Goal: Task Accomplishment & Management: Manage account settings

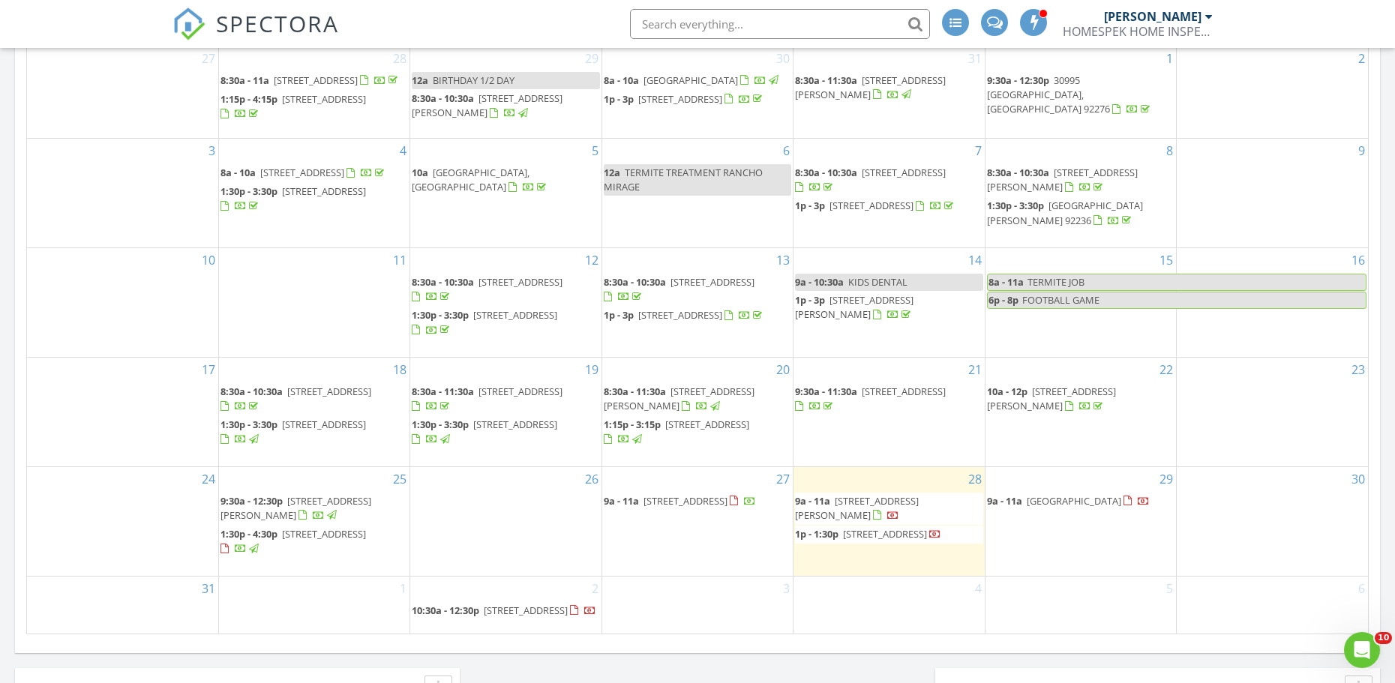
scroll to position [825, 0]
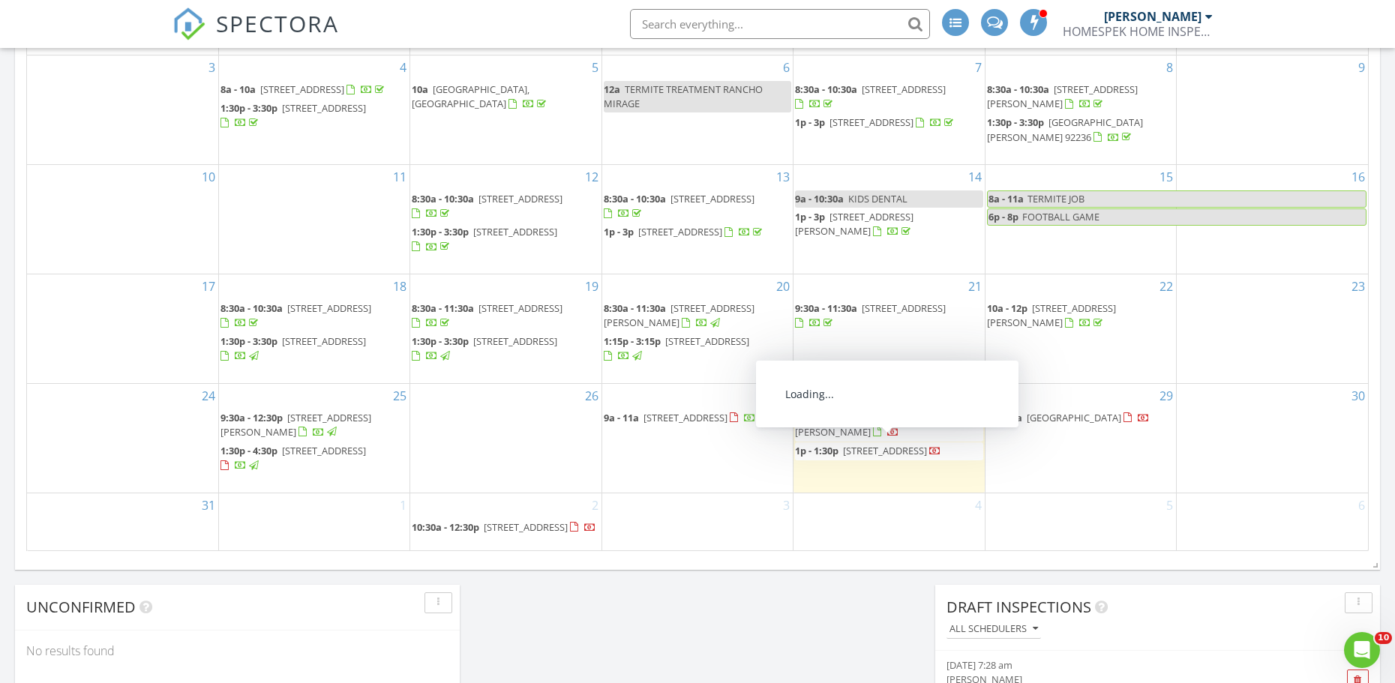
click at [875, 411] on span "80449 Pebble Beach, La Quinta 92253" at bounding box center [1073, 417] width 94 height 13
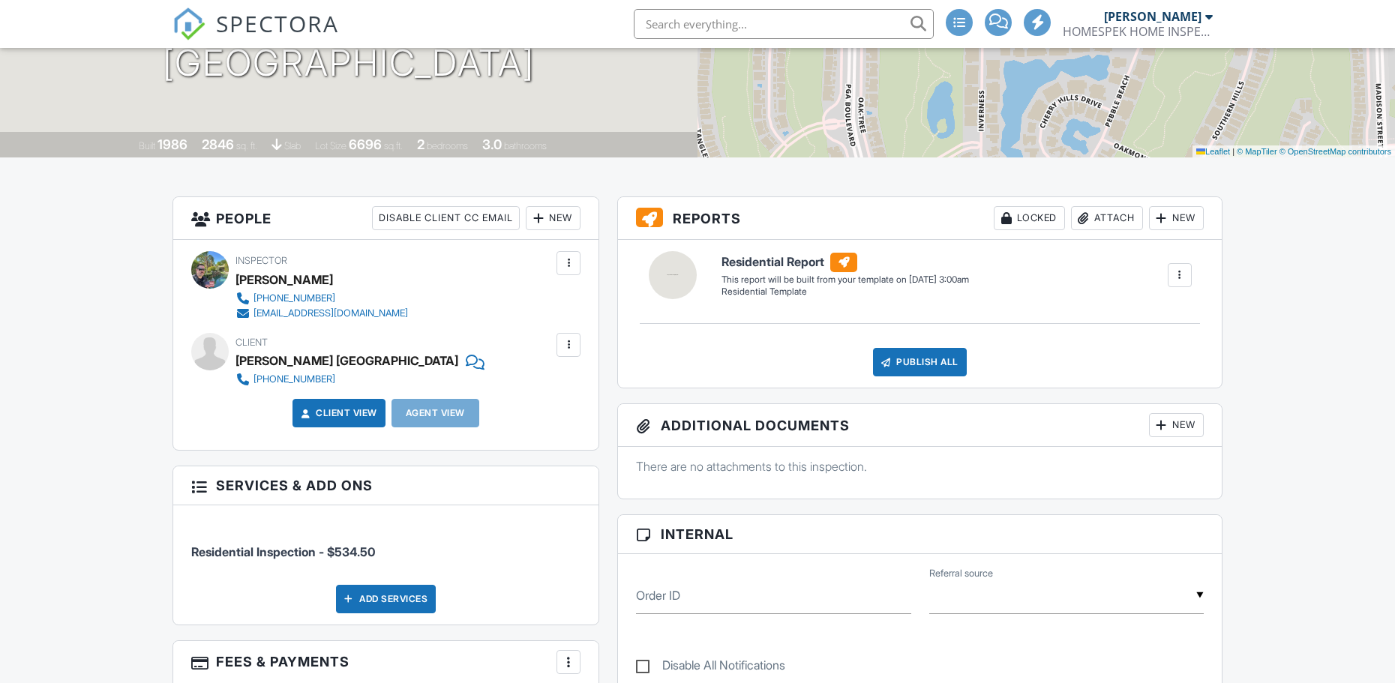
scroll to position [225, 0]
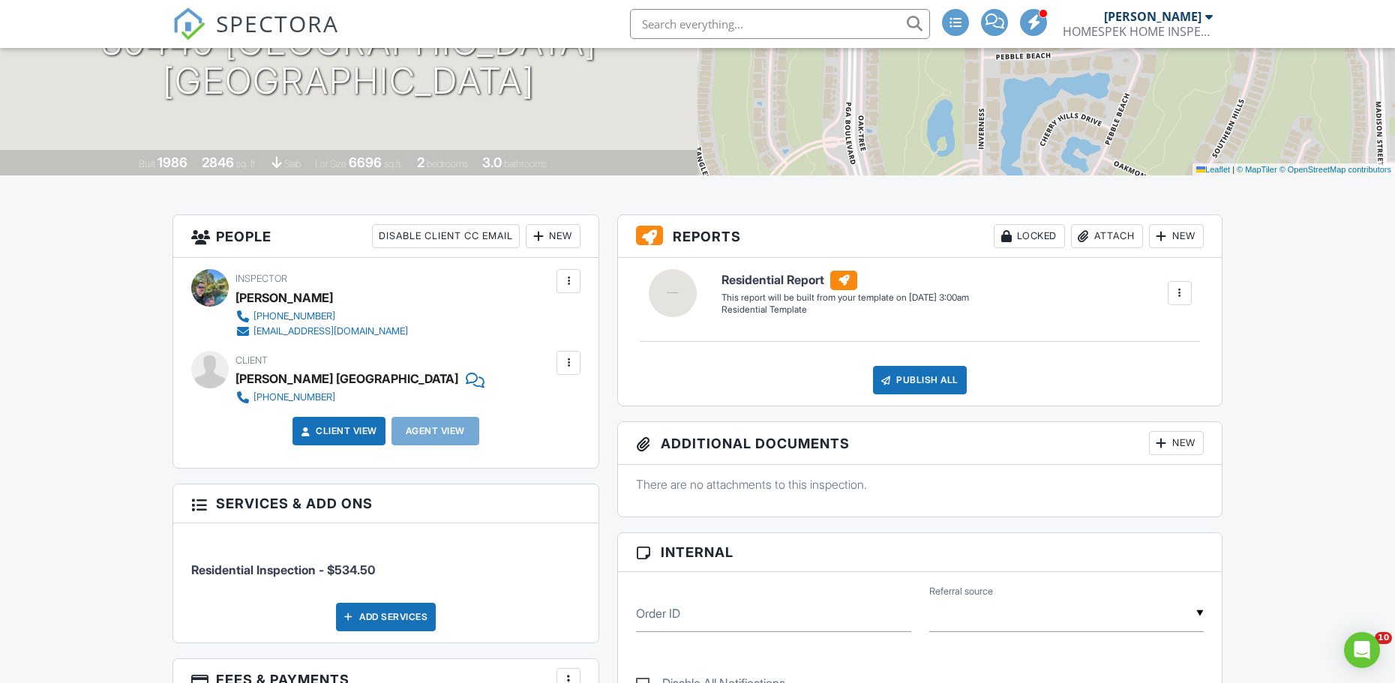
click at [573, 362] on div at bounding box center [568, 362] width 15 height 15
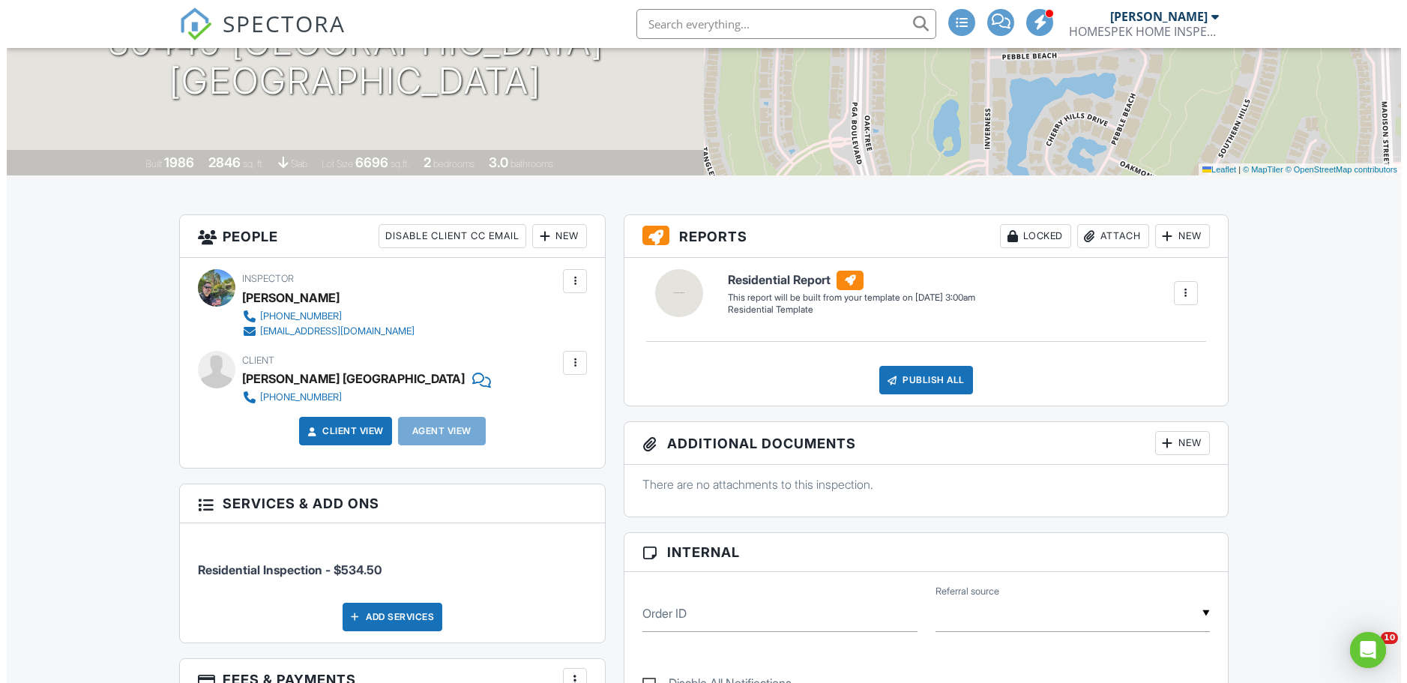
scroll to position [0, 0]
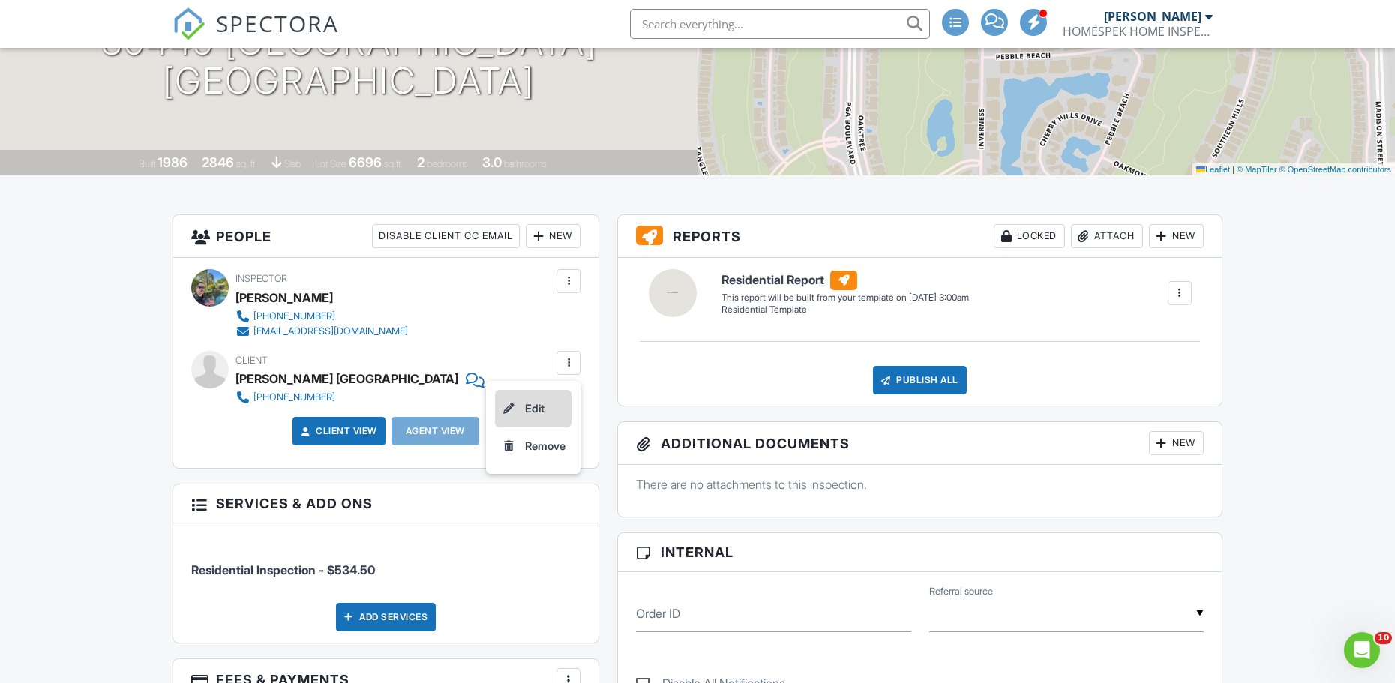
click at [550, 403] on li "Edit" at bounding box center [533, 408] width 76 height 37
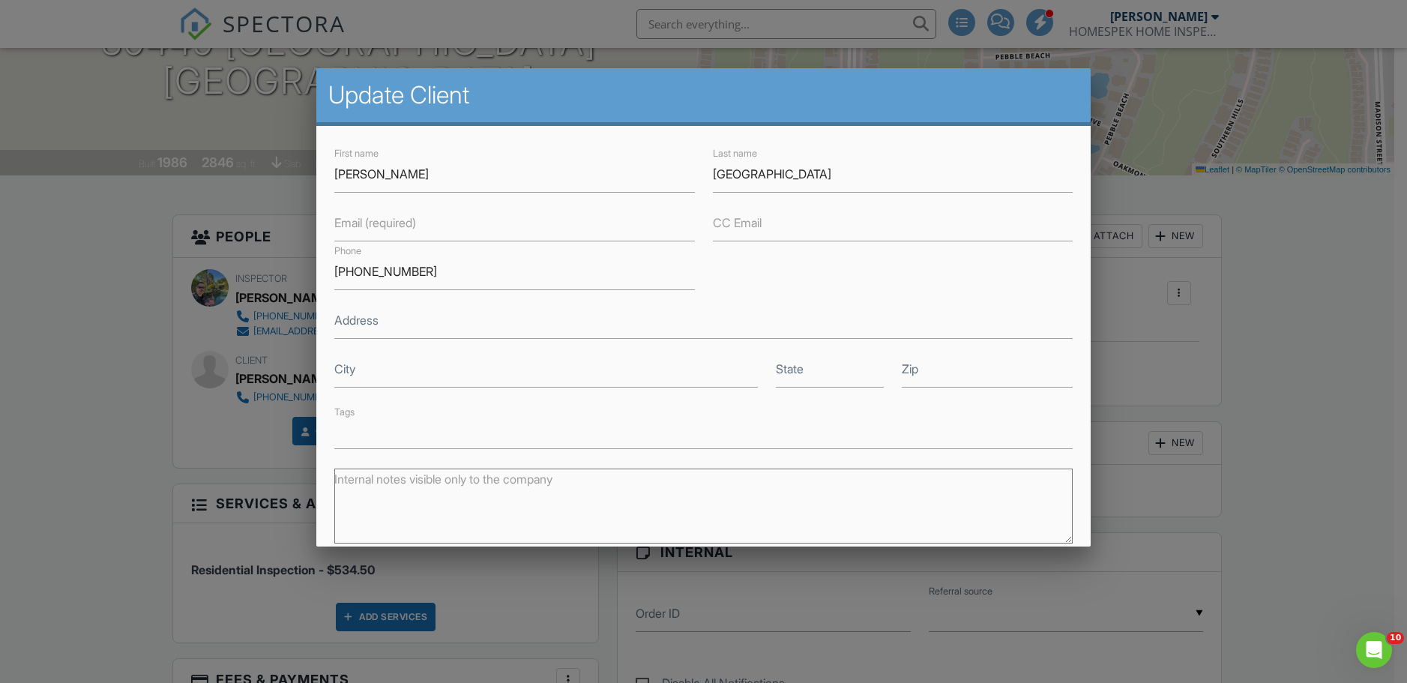
click at [408, 229] on label "Email (required)" at bounding box center [375, 222] width 82 height 16
click at [408, 229] on input "Email (required)" at bounding box center [514, 223] width 360 height 37
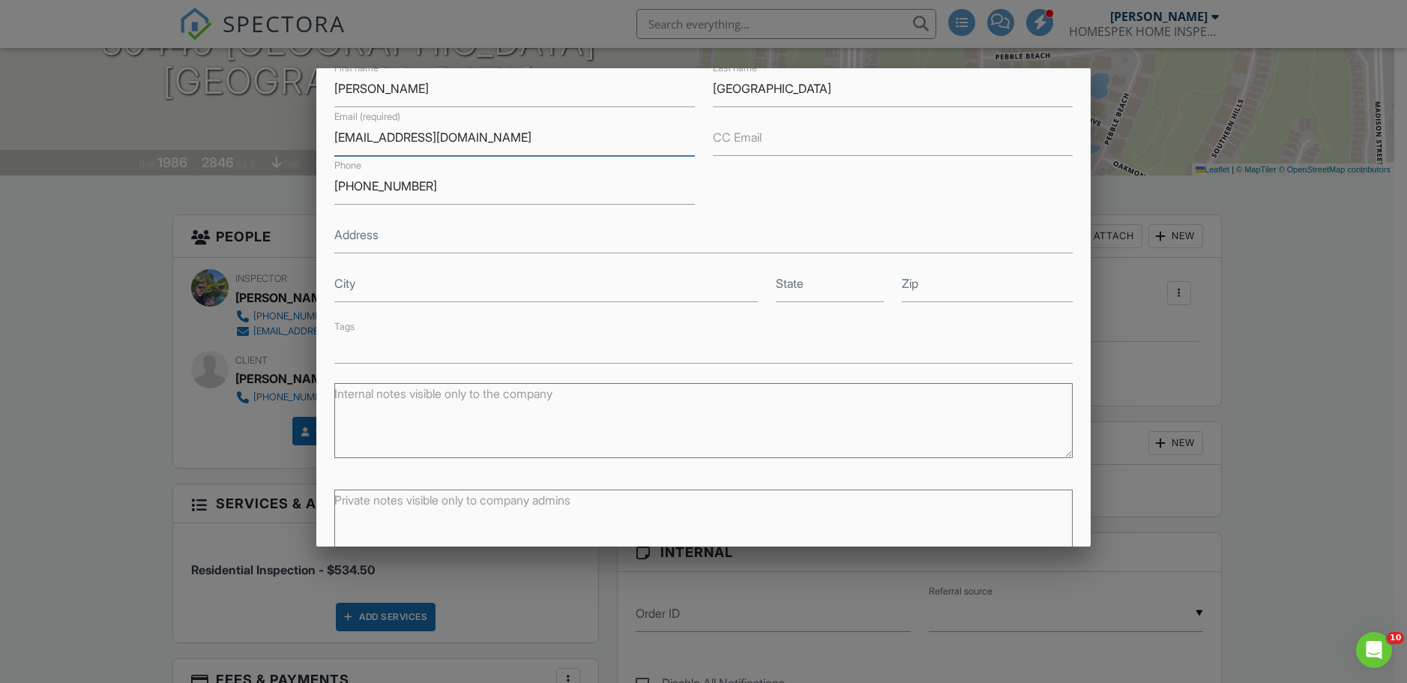
scroll to position [171, 0]
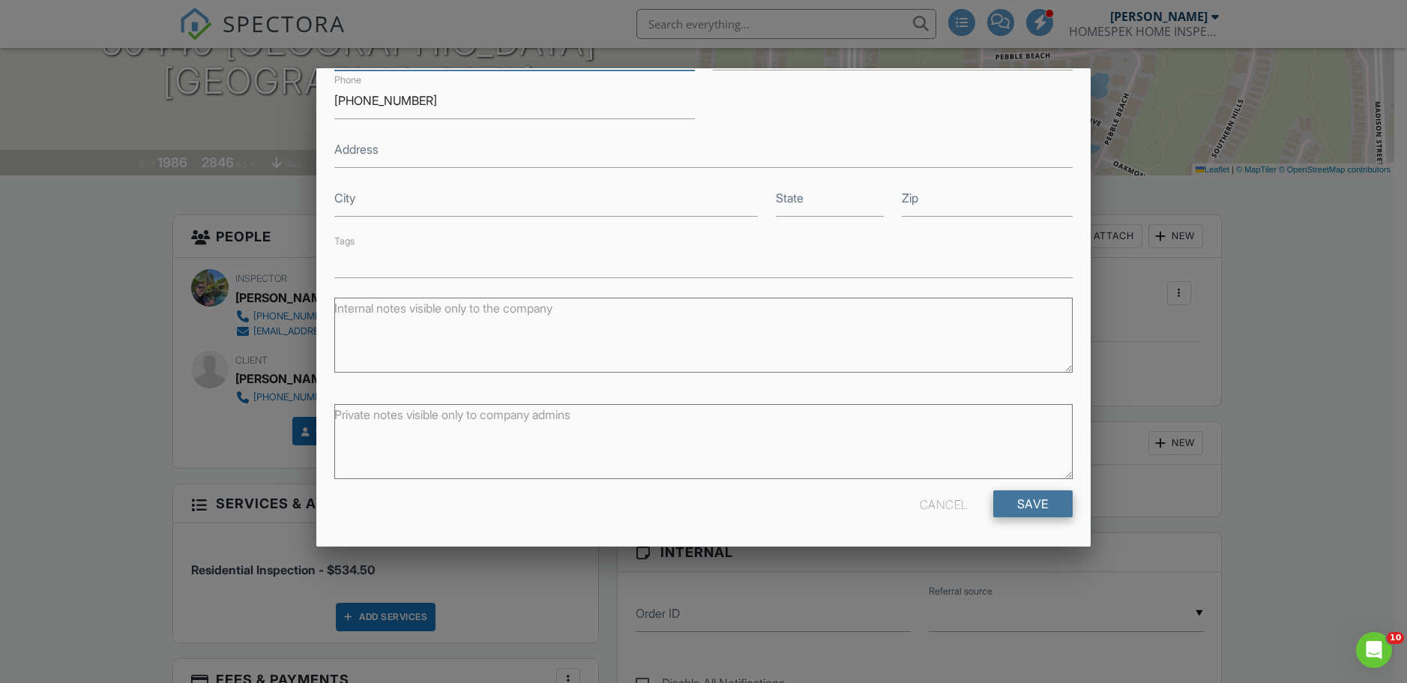
type input "Dspaingolf@aol.com"
click at [1024, 500] on input "Save" at bounding box center [1032, 503] width 79 height 27
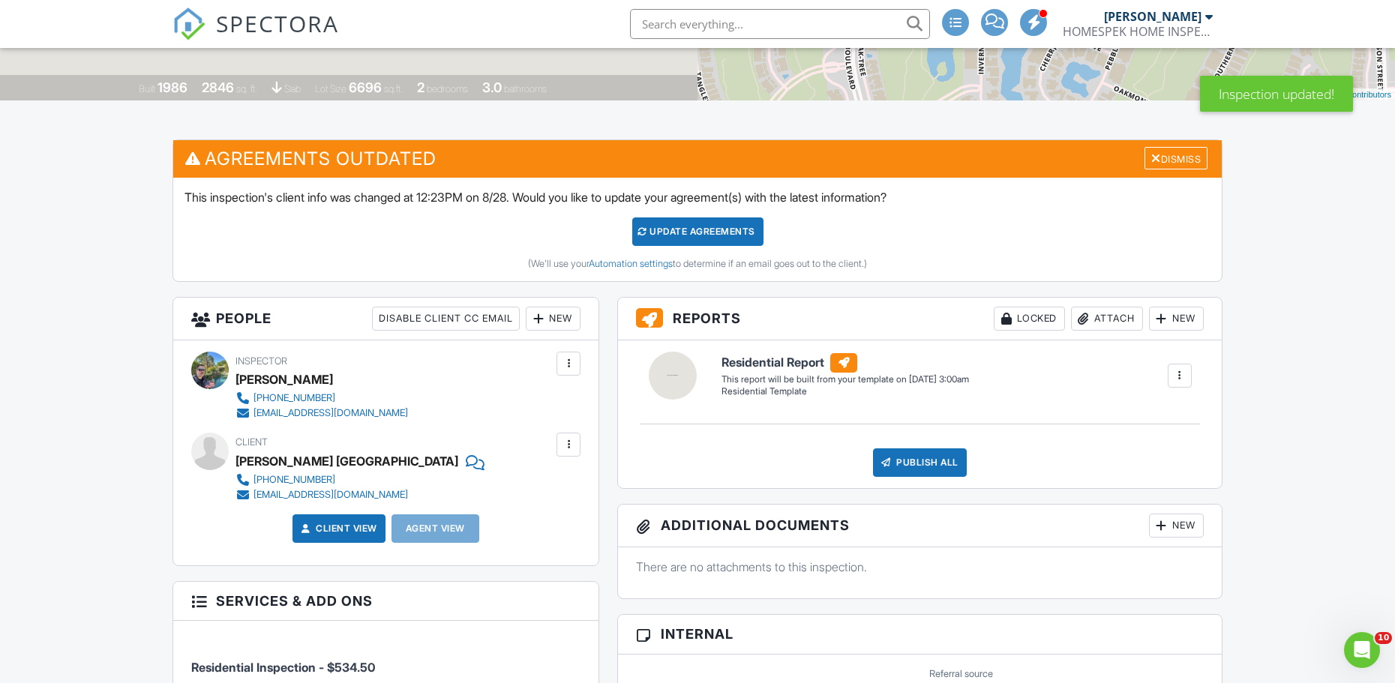
click at [565, 317] on div "New" at bounding box center [553, 319] width 55 height 24
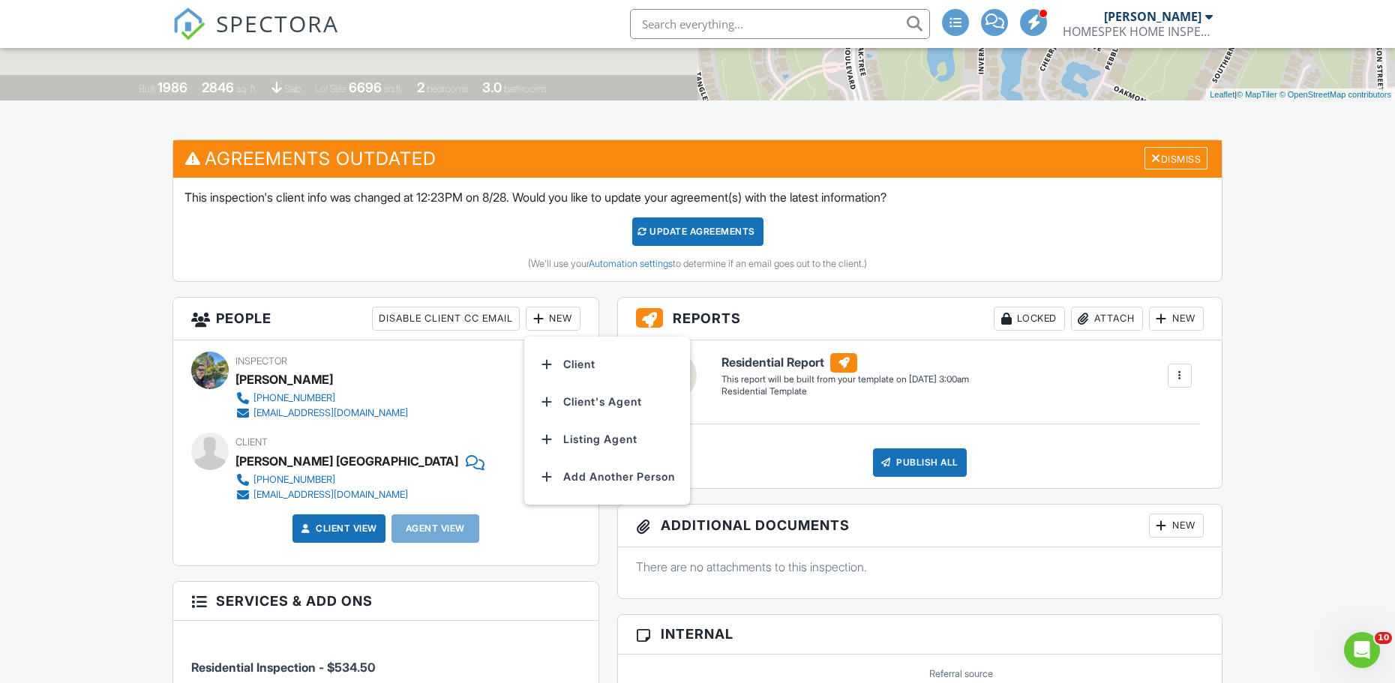
click at [441, 474] on div "Client Debra Spain 760-217-3812 dspaingolf@aol.com" at bounding box center [385, 467] width 389 height 69
click at [562, 445] on div at bounding box center [568, 444] width 15 height 15
click at [540, 484] on li "Edit" at bounding box center [533, 490] width 76 height 37
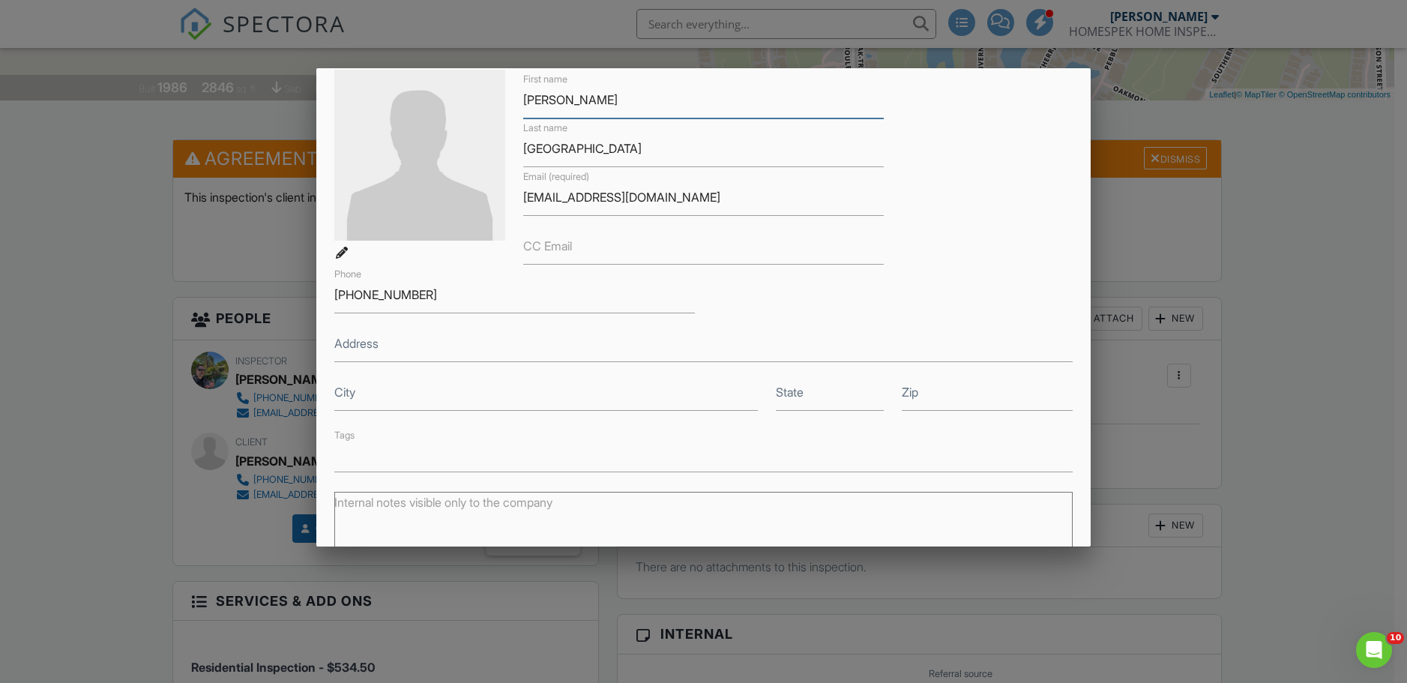
scroll to position [268, 0]
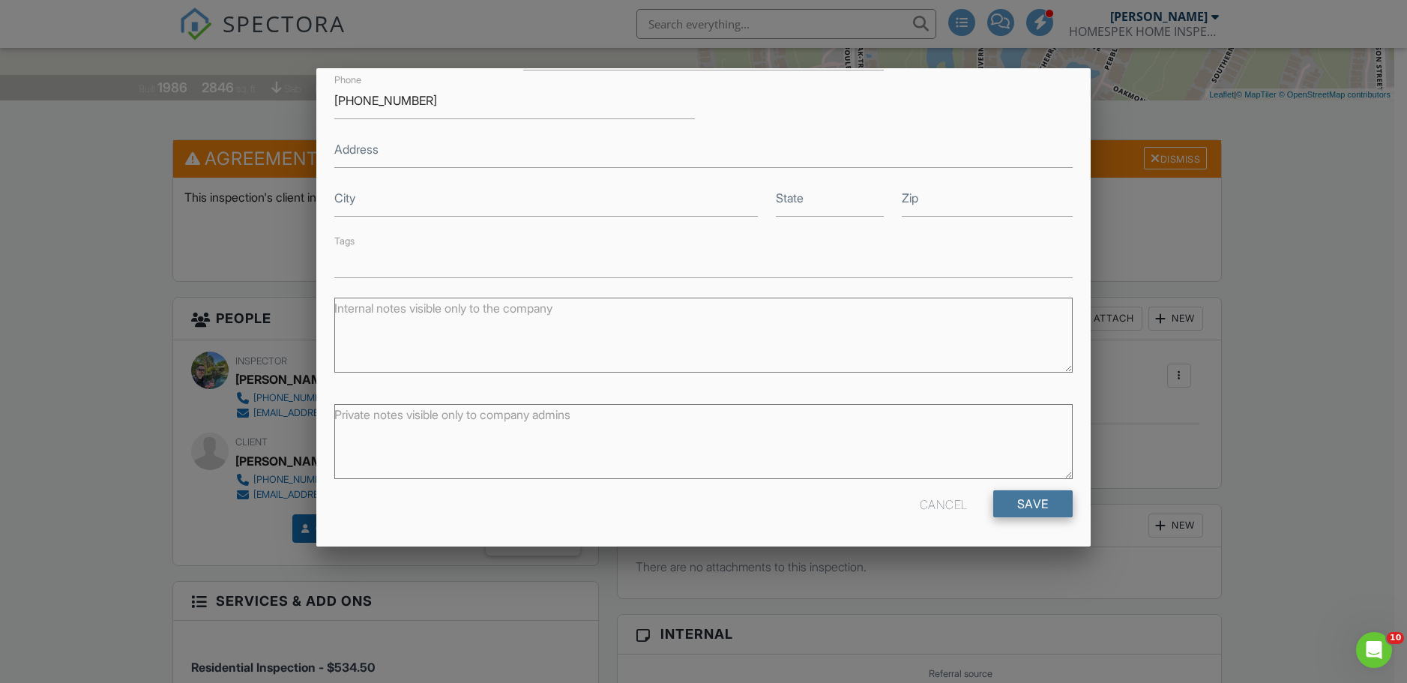
click at [1019, 503] on input "Save" at bounding box center [1032, 503] width 79 height 27
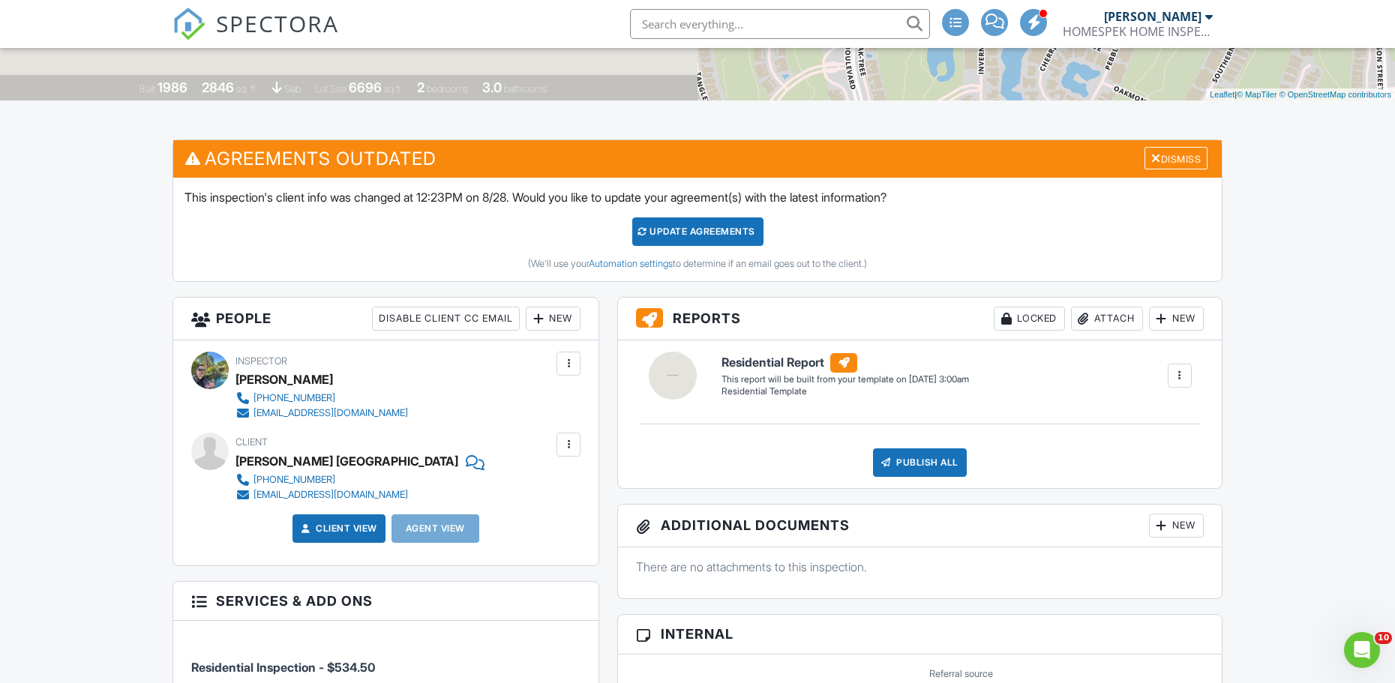
click at [556, 316] on div "New" at bounding box center [553, 319] width 55 height 24
click at [577, 372] on li "Client" at bounding box center [607, 364] width 148 height 37
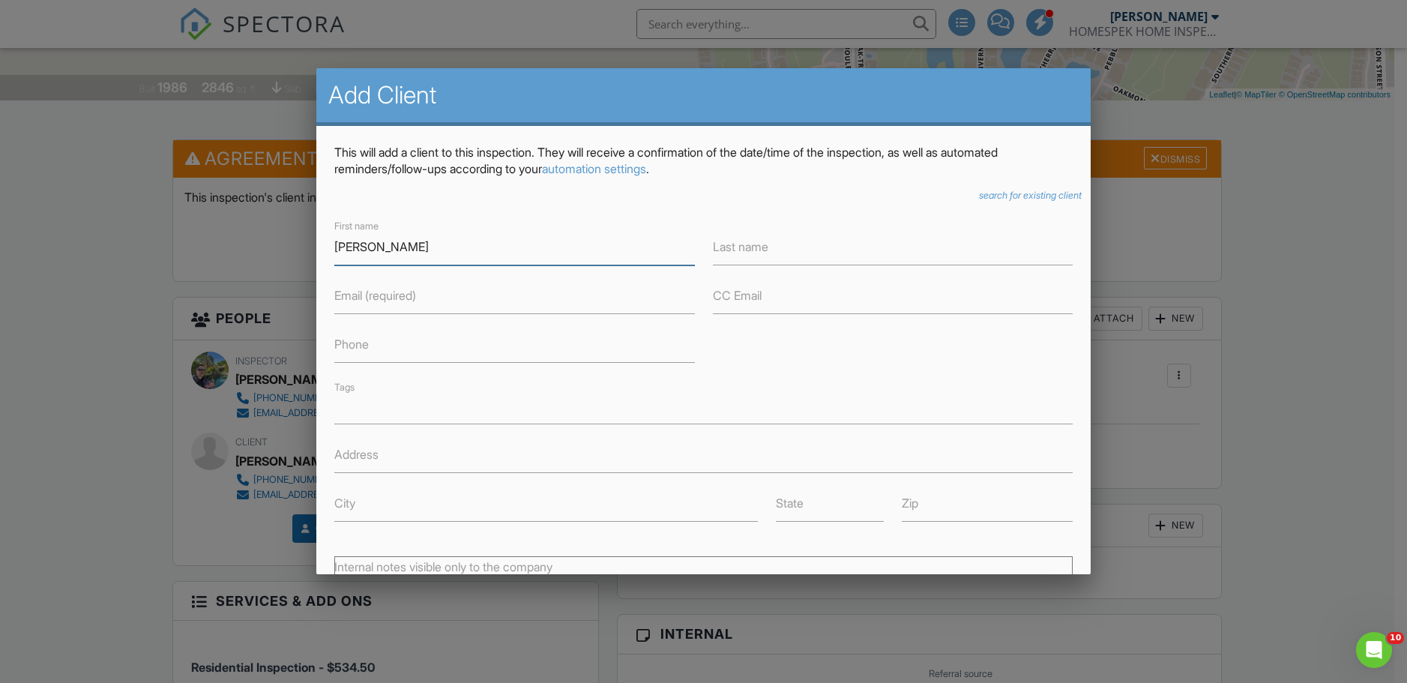
type input "Jim"
click at [717, 262] on input "Last name" at bounding box center [893, 247] width 360 height 37
type input "Mannoia"
click at [608, 299] on input "Email (required)" at bounding box center [514, 295] width 360 height 37
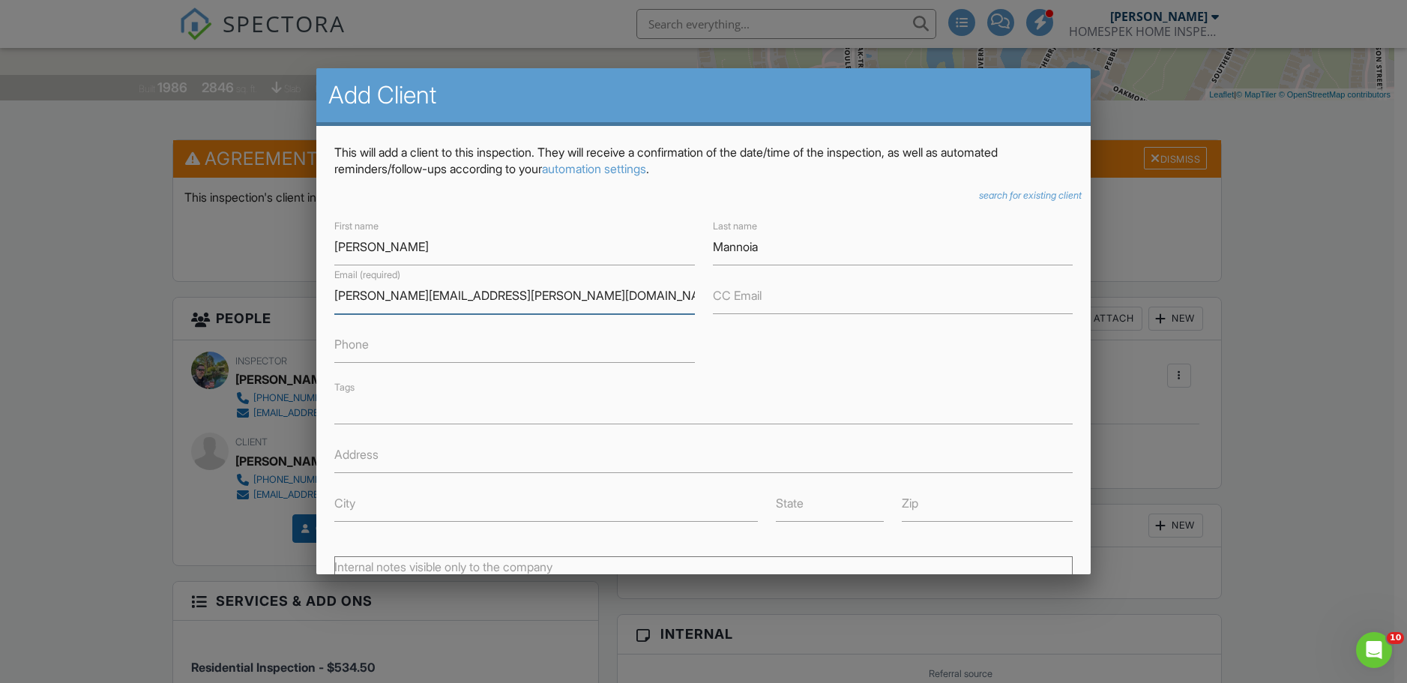
type input "[PERSON_NAME][EMAIL_ADDRESS][PERSON_NAME][DOMAIN_NAME]"
click at [370, 354] on input "Phone" at bounding box center [514, 344] width 360 height 37
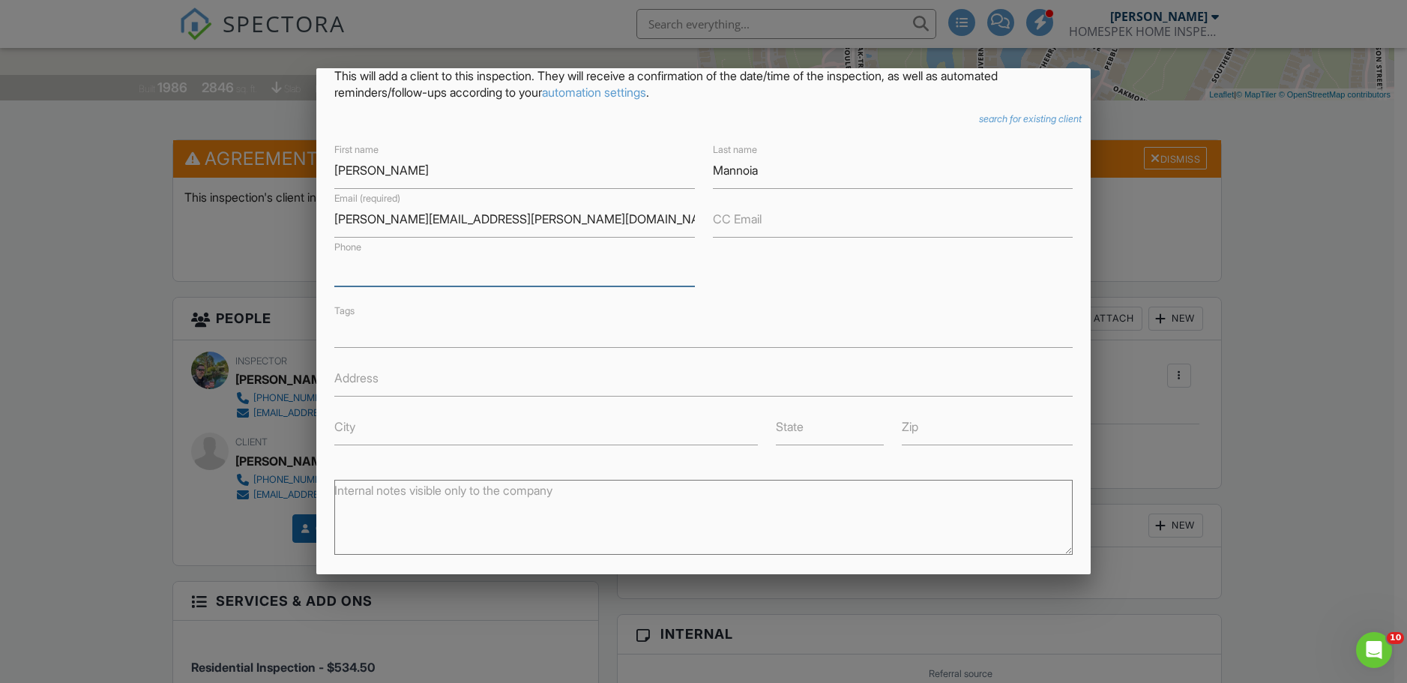
scroll to position [150, 0]
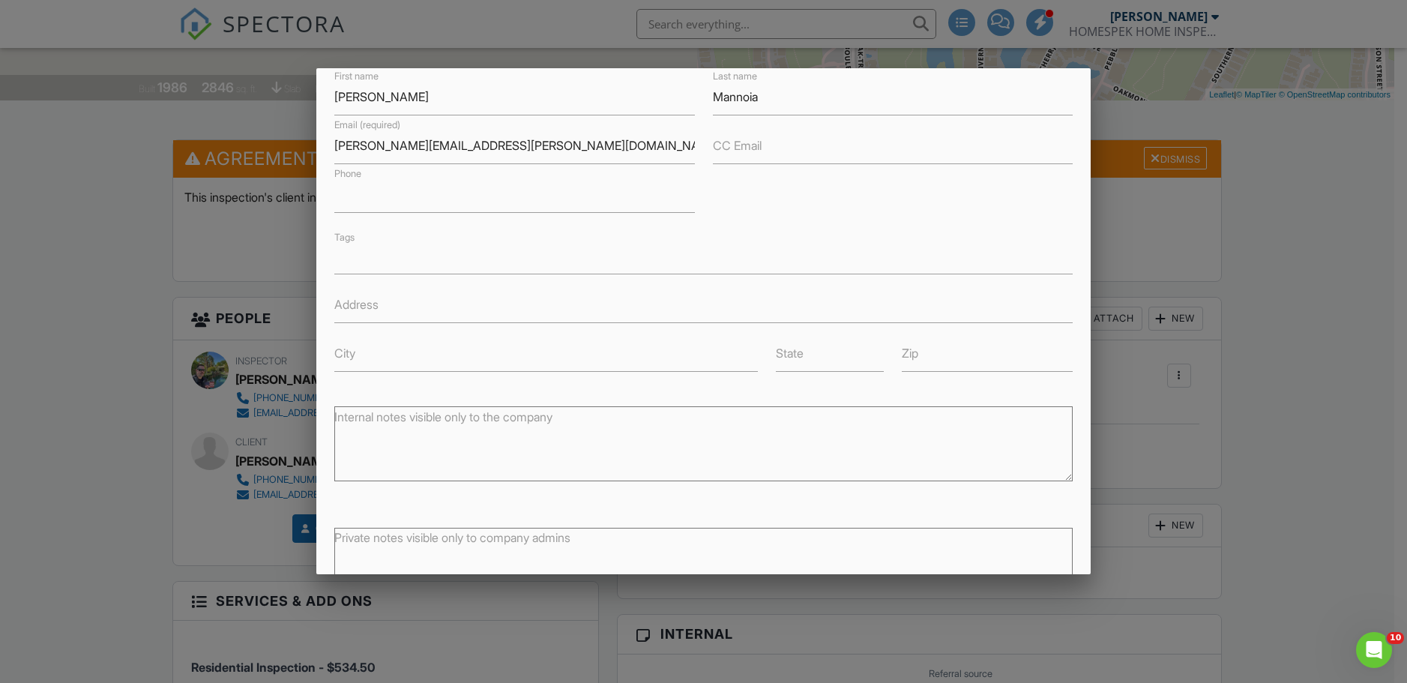
click at [745, 250] on div at bounding box center [703, 259] width 738 height 30
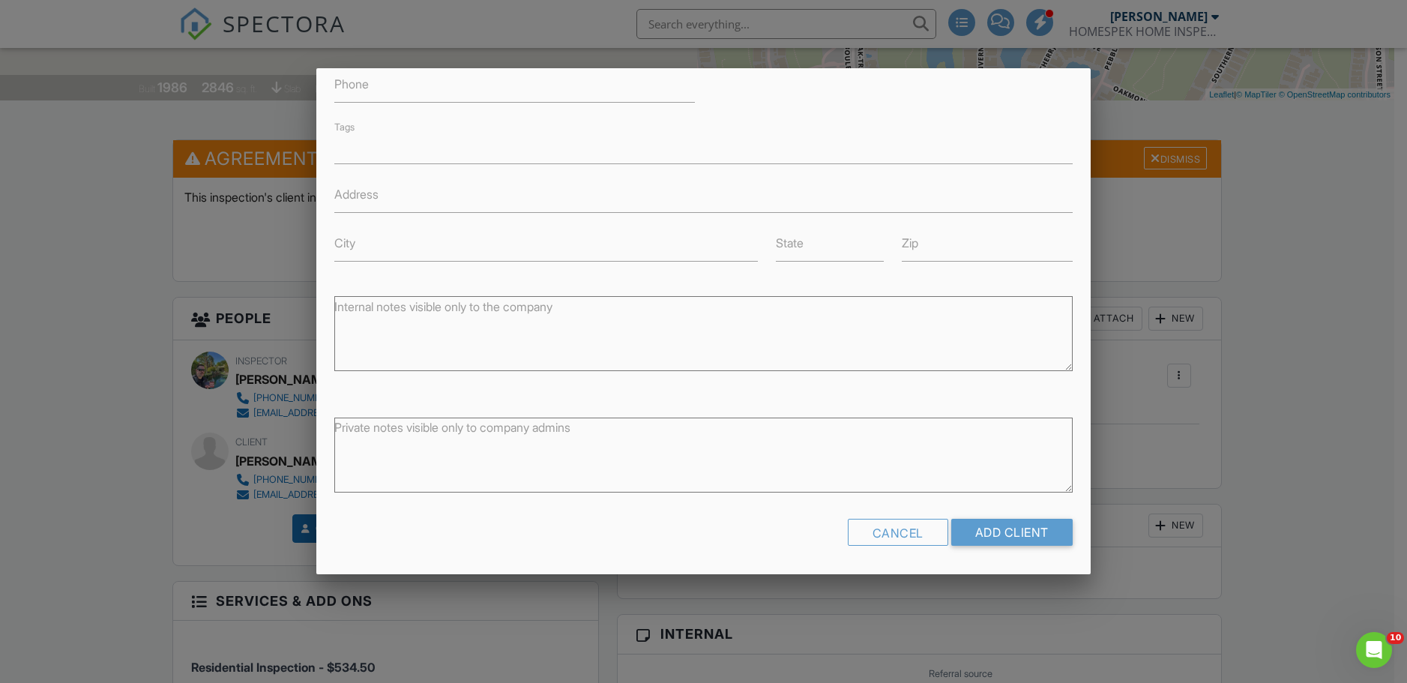
scroll to position [261, 0]
click at [1024, 537] on input "Add Client" at bounding box center [1011, 531] width 121 height 27
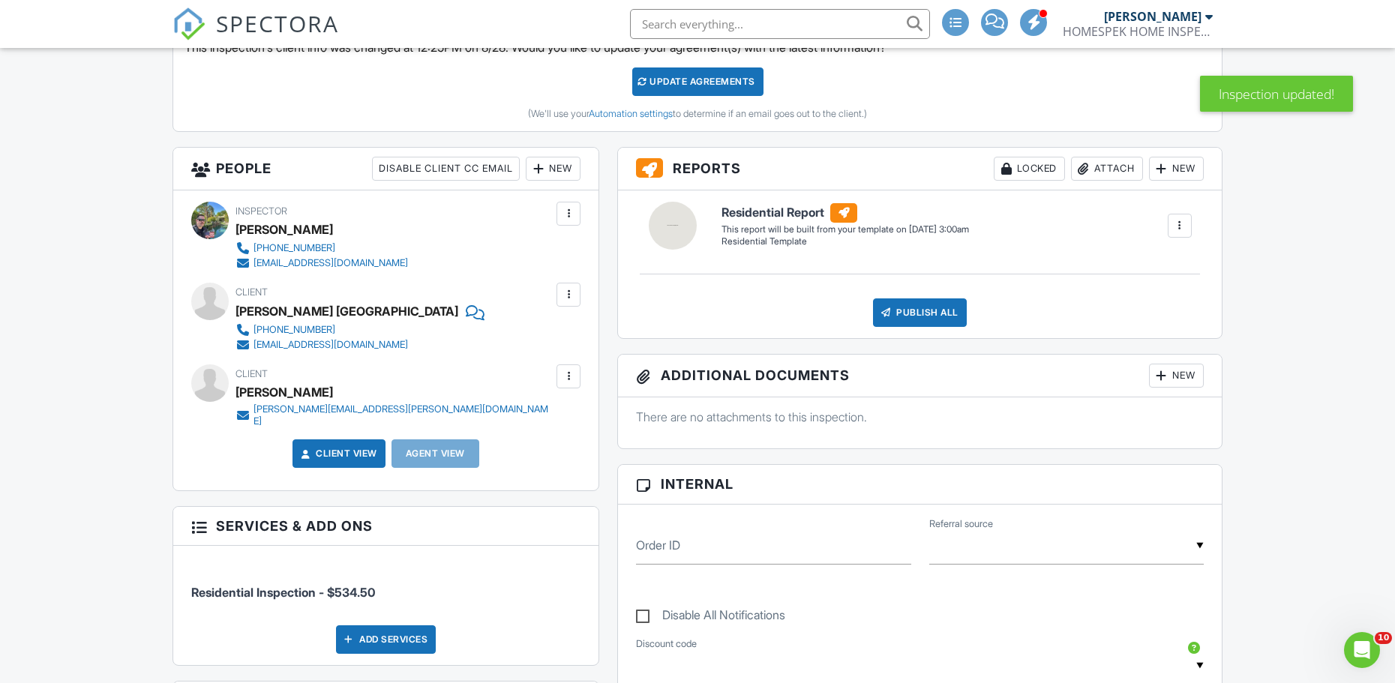
click at [569, 297] on div at bounding box center [568, 294] width 15 height 15
click at [546, 378] on div "Remove" at bounding box center [545, 378] width 40 height 18
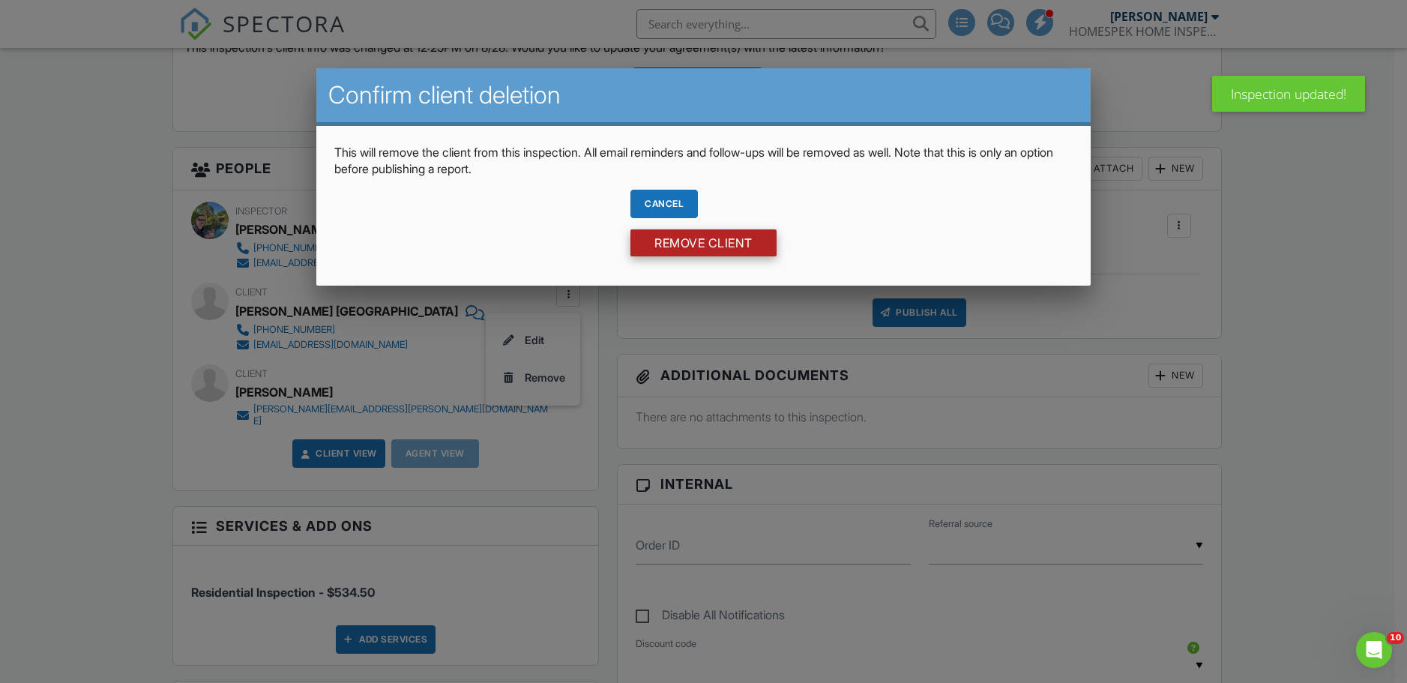
click at [724, 242] on input "Remove Client" at bounding box center [704, 242] width 146 height 27
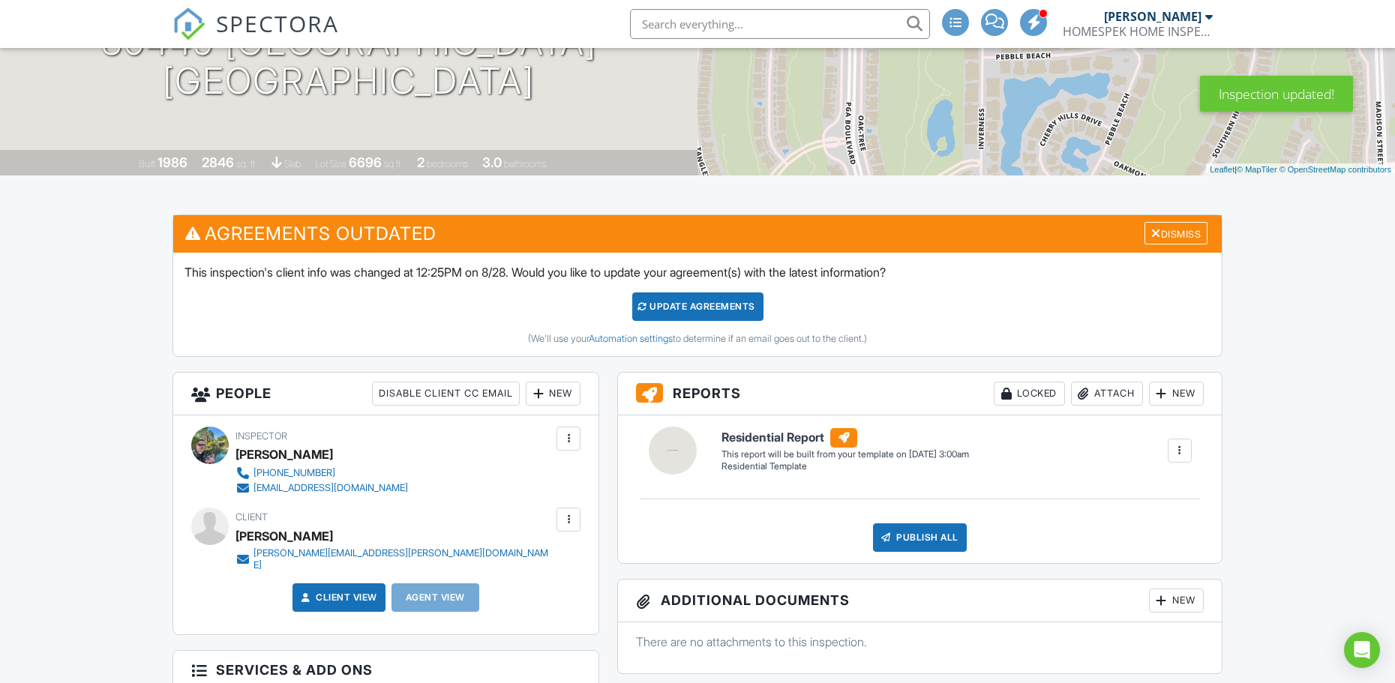
click at [570, 395] on div "New" at bounding box center [553, 394] width 55 height 24
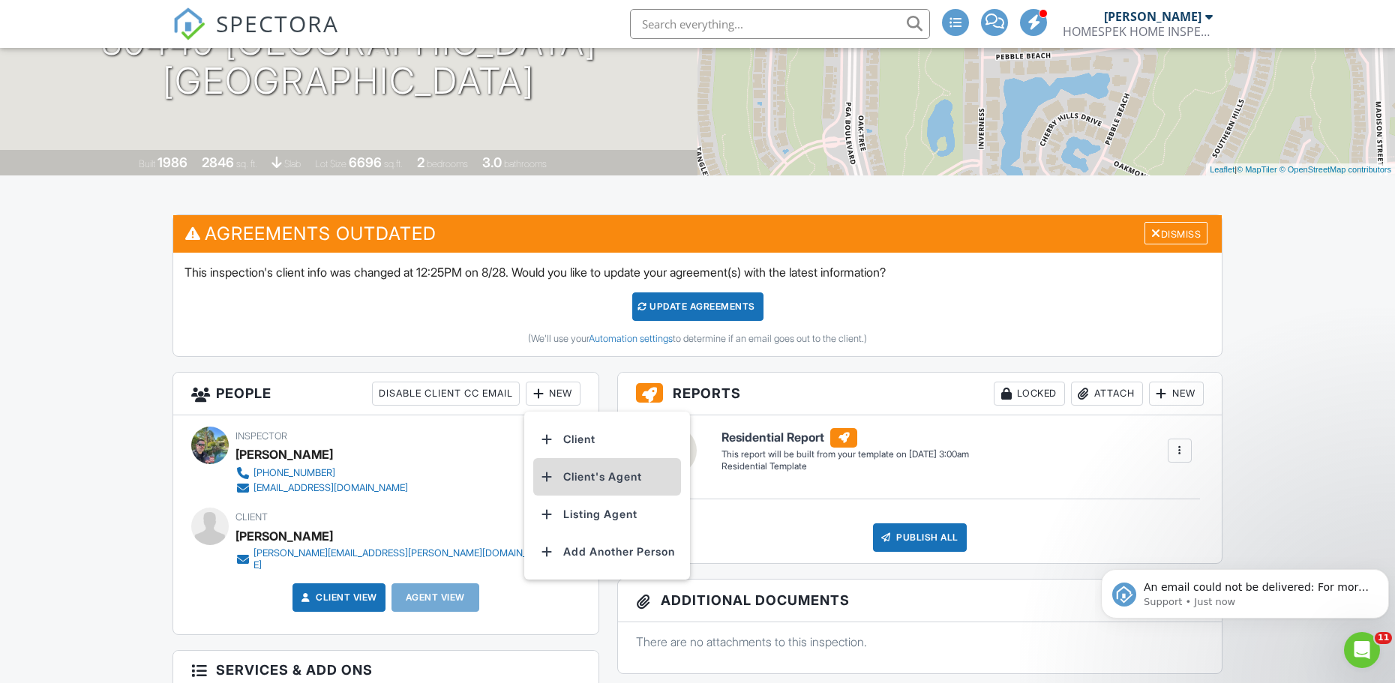
click at [617, 472] on li "Client's Agent" at bounding box center [607, 476] width 148 height 37
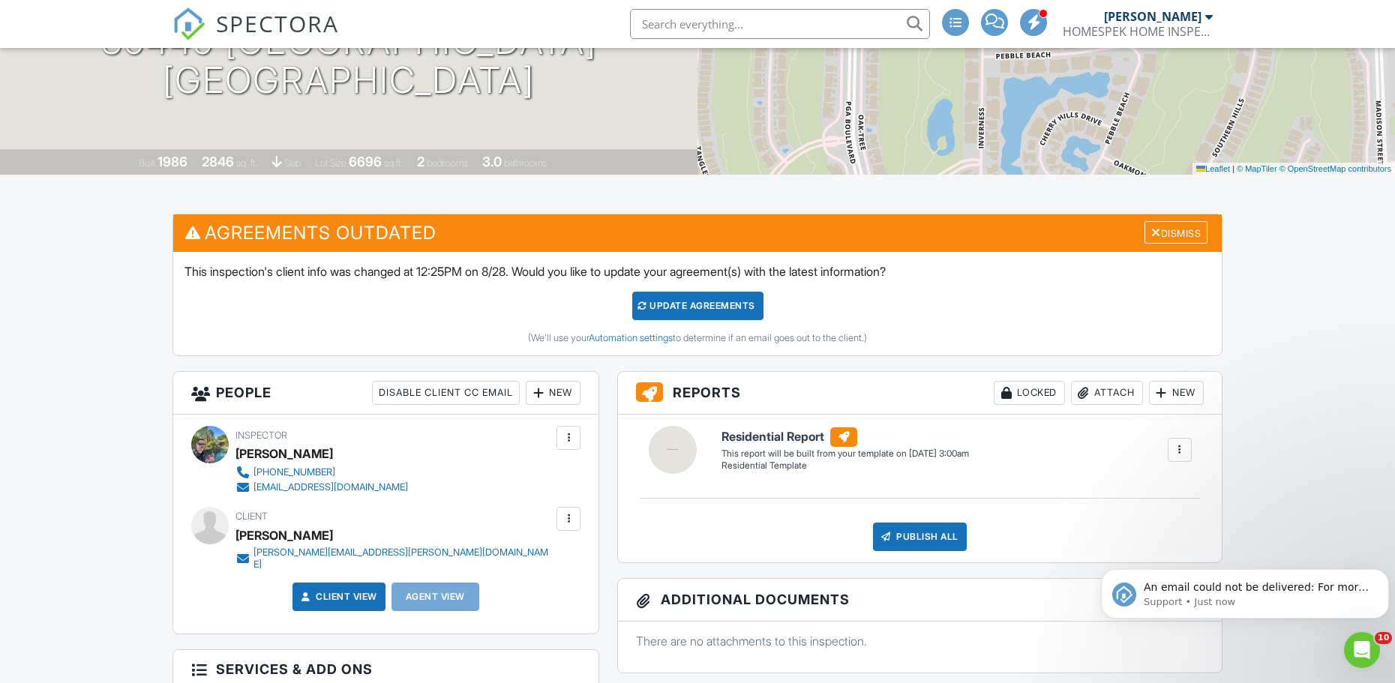
click at [562, 391] on div "New" at bounding box center [553, 393] width 55 height 24
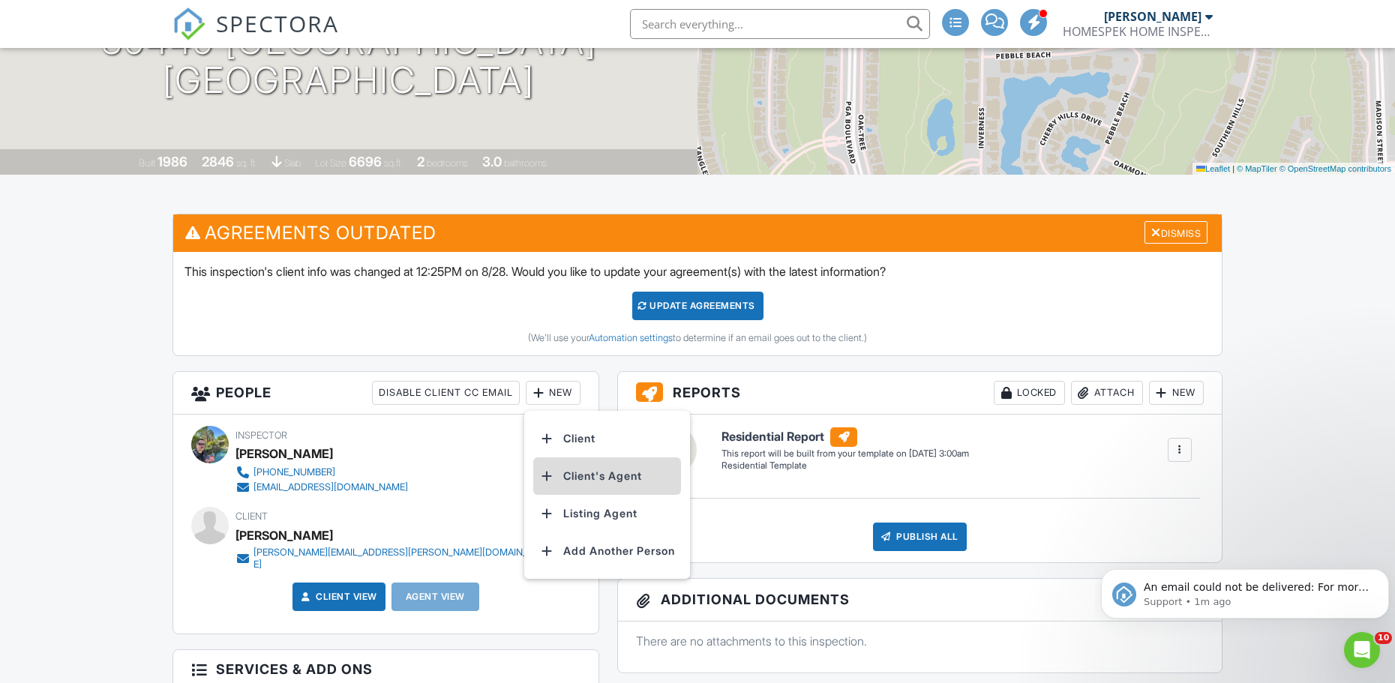
click at [612, 466] on li "Client's Agent" at bounding box center [607, 475] width 148 height 37
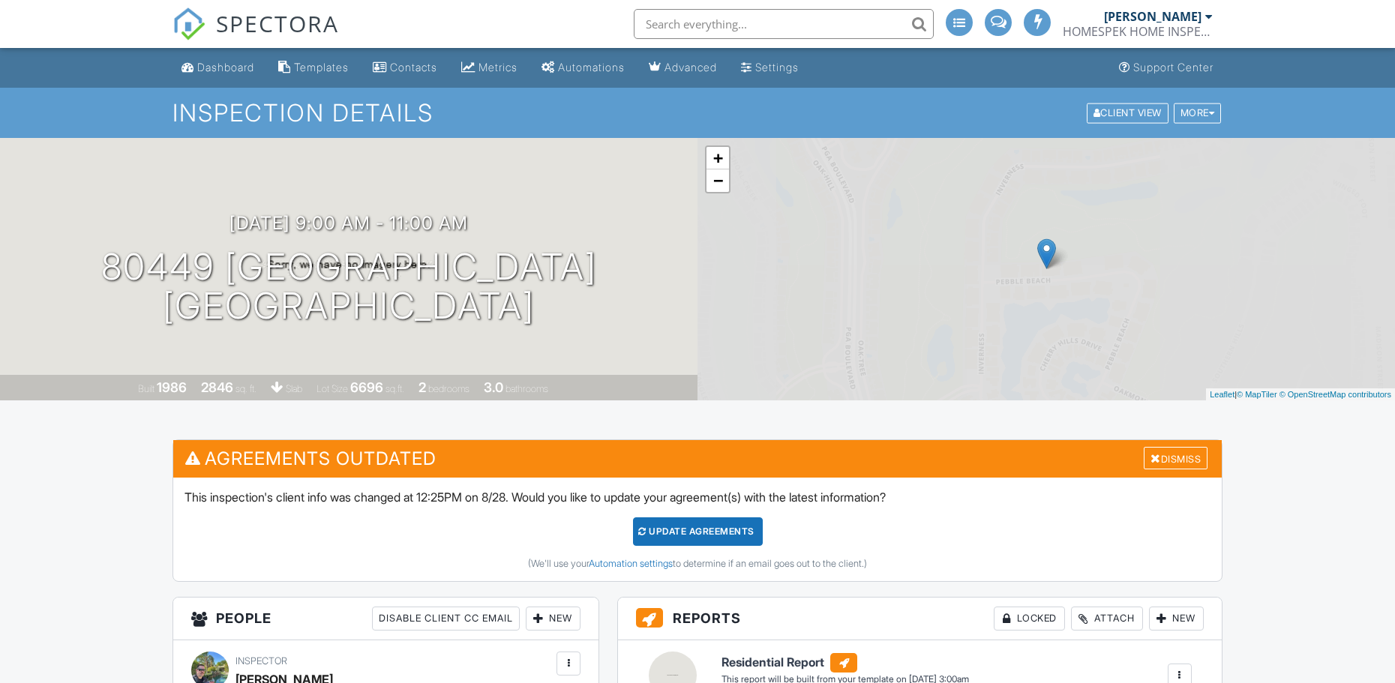
scroll to position [226, 0]
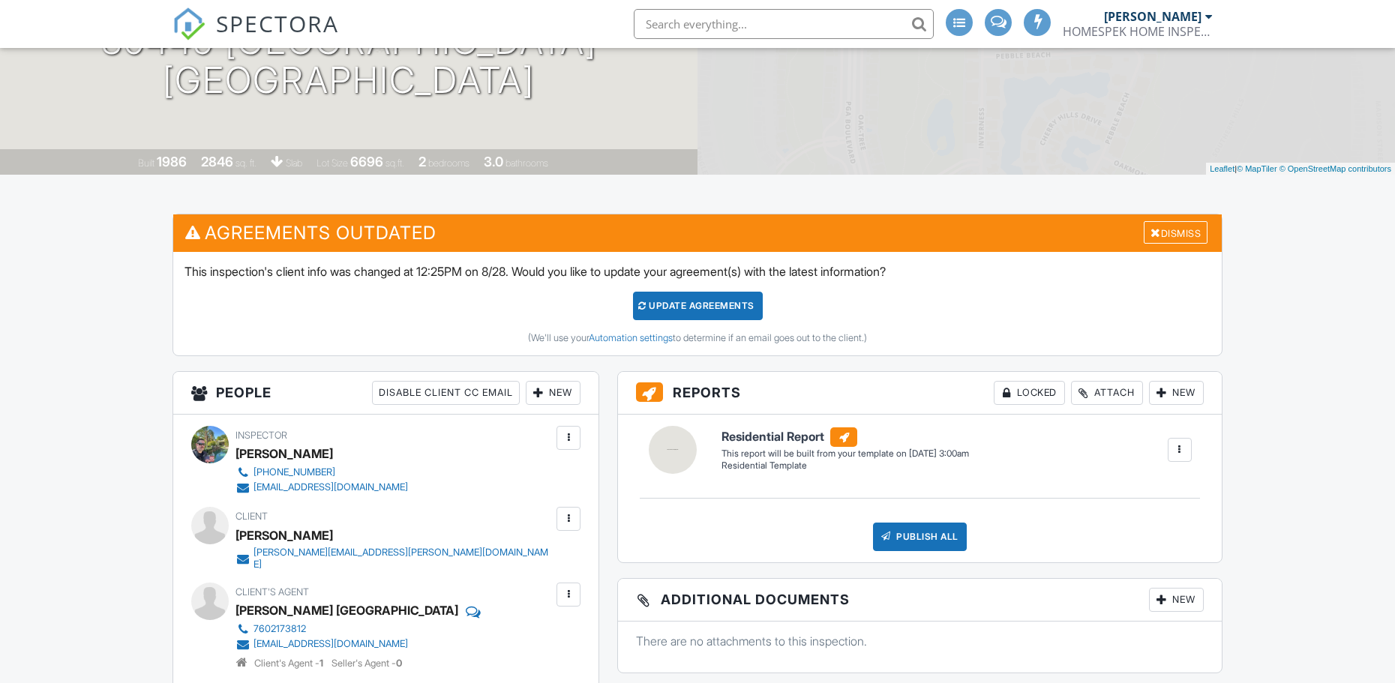
click at [705, 299] on div "Update Agreements" at bounding box center [698, 306] width 130 height 28
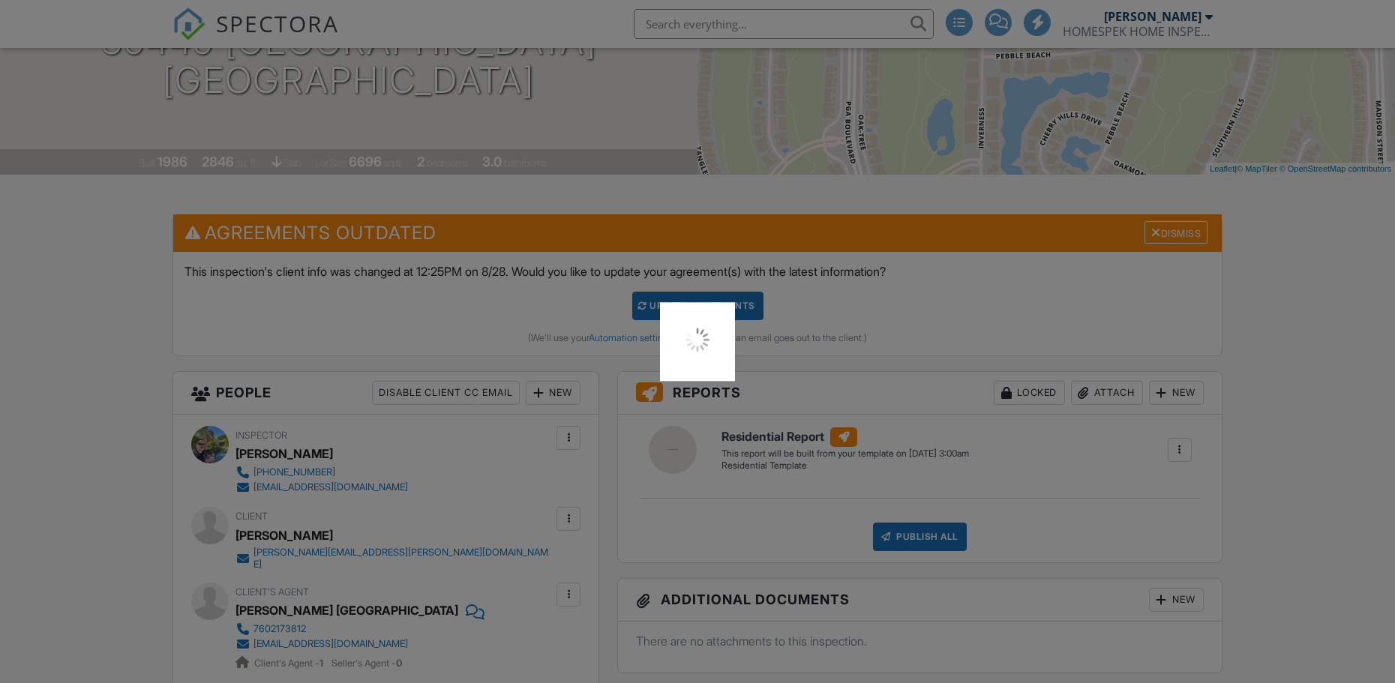
scroll to position [0, 0]
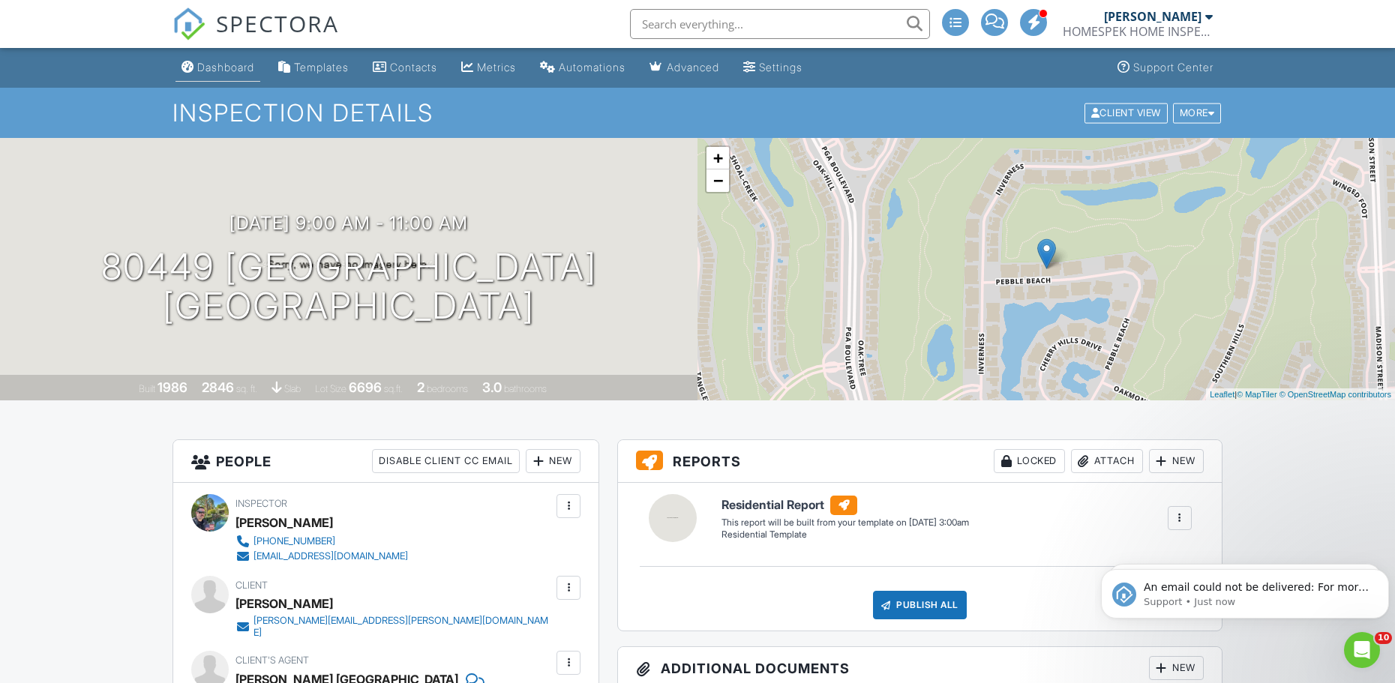
click at [205, 68] on div "Dashboard" at bounding box center [225, 67] width 57 height 13
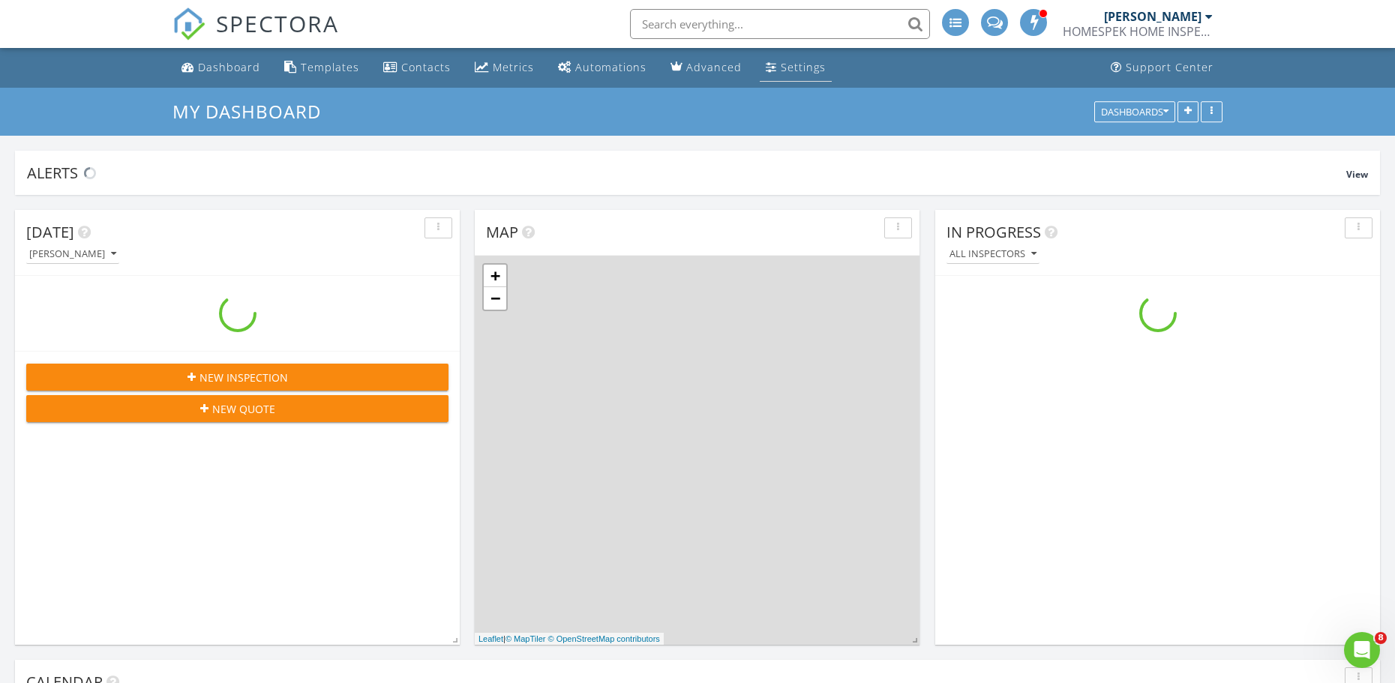
scroll to position [1391, 1421]
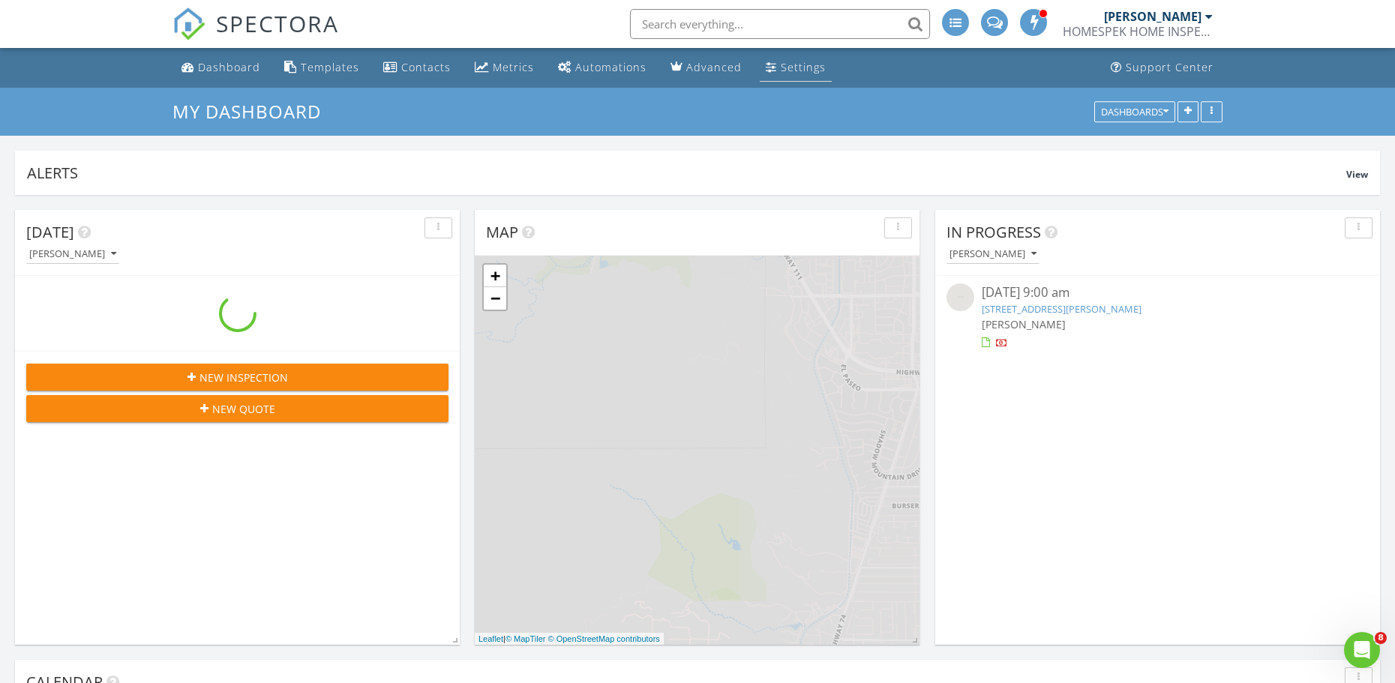
click at [807, 69] on div "Settings" at bounding box center [802, 67] width 45 height 14
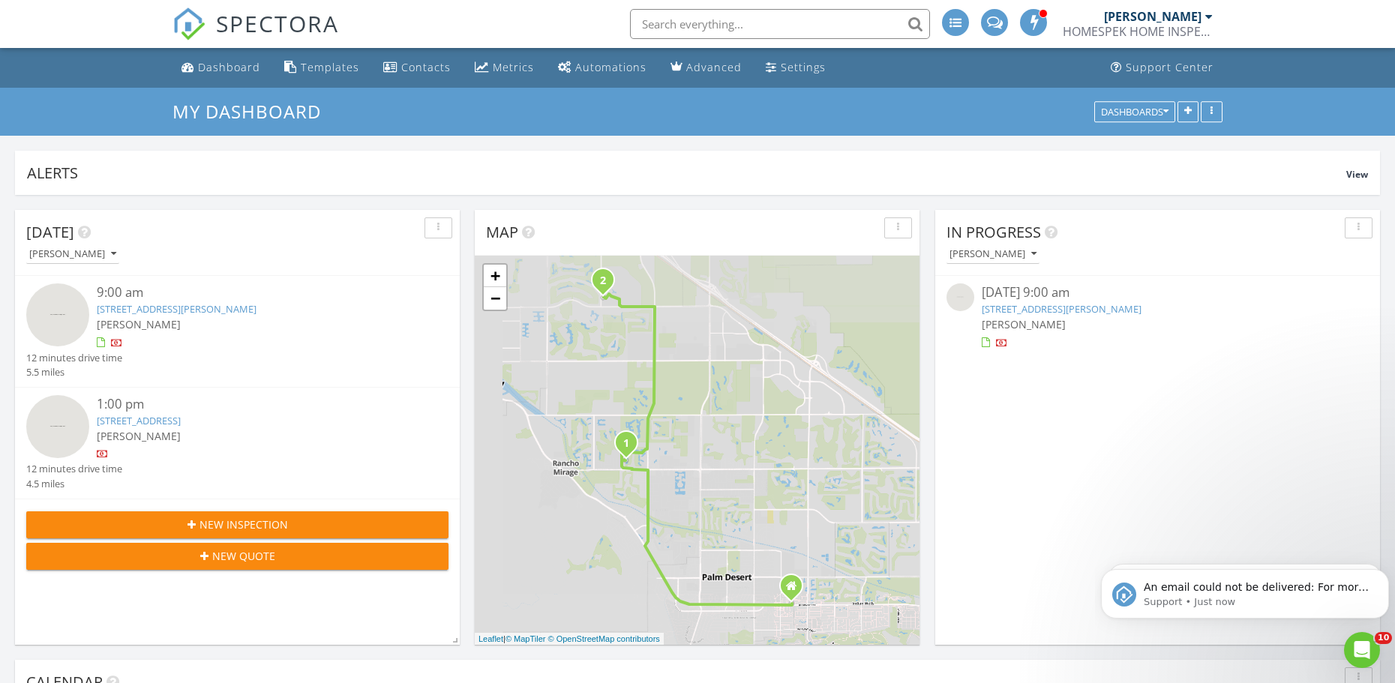
scroll to position [0, 0]
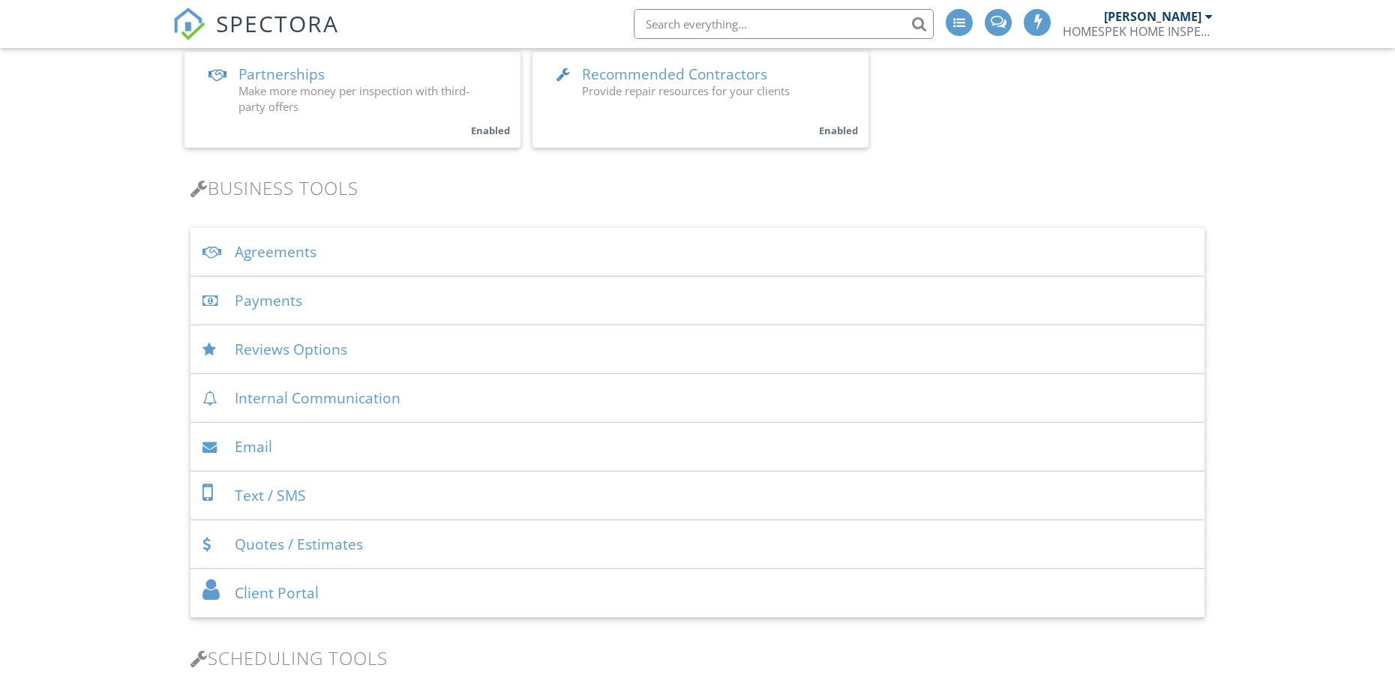
click at [280, 294] on div "Payments" at bounding box center [697, 301] width 1014 height 49
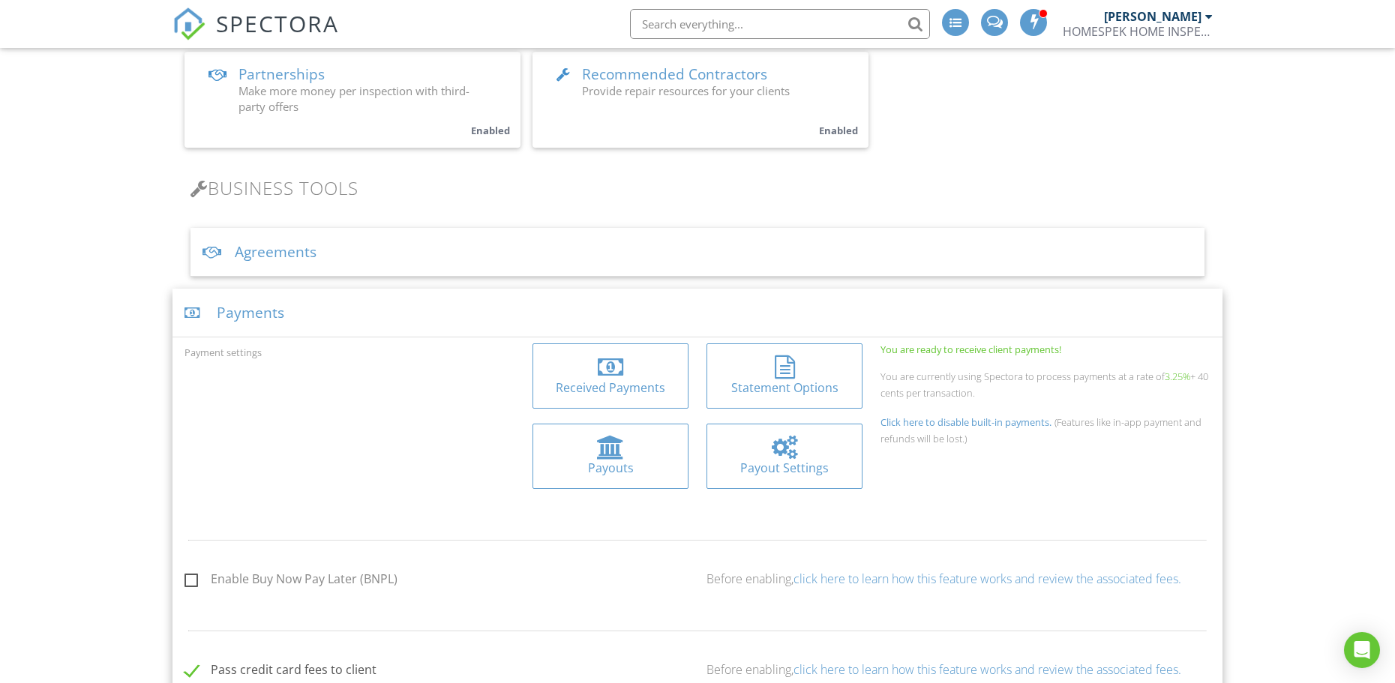
click at [644, 383] on div "Received Payments" at bounding box center [610, 387] width 132 height 16
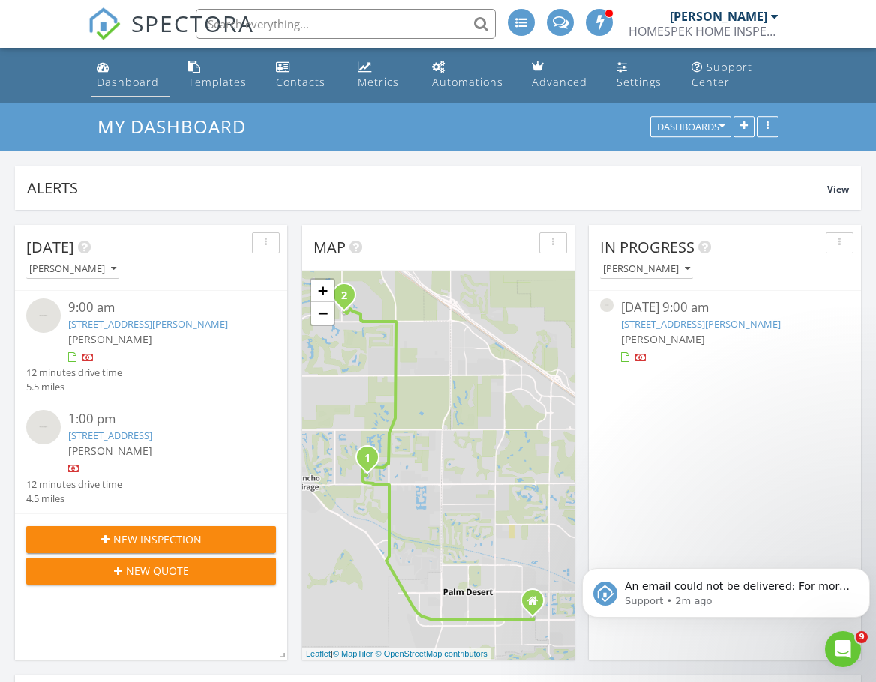
click at [98, 66] on div "Dashboard" at bounding box center [103, 67] width 13 height 12
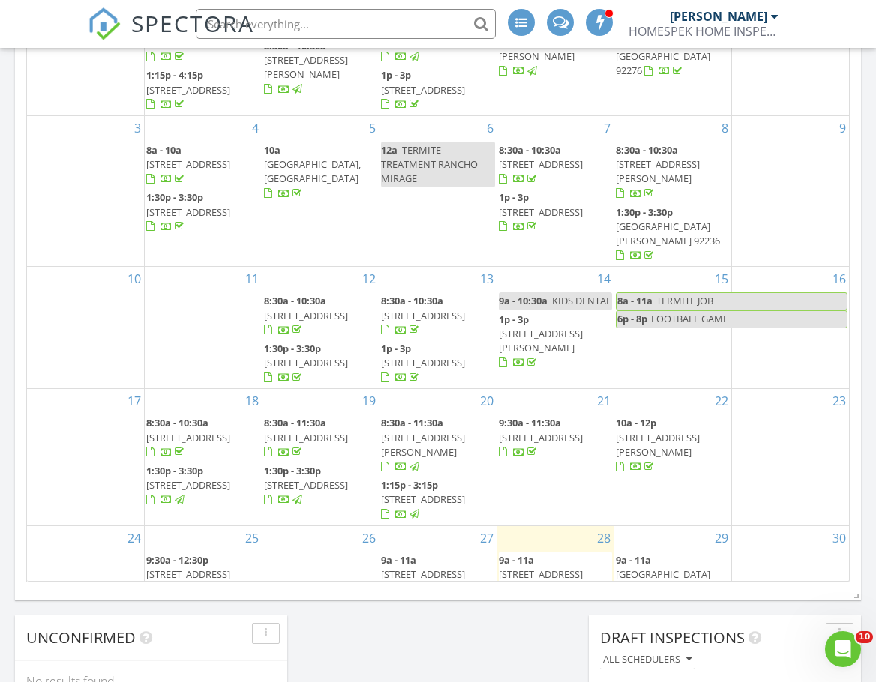
scroll to position [825, 0]
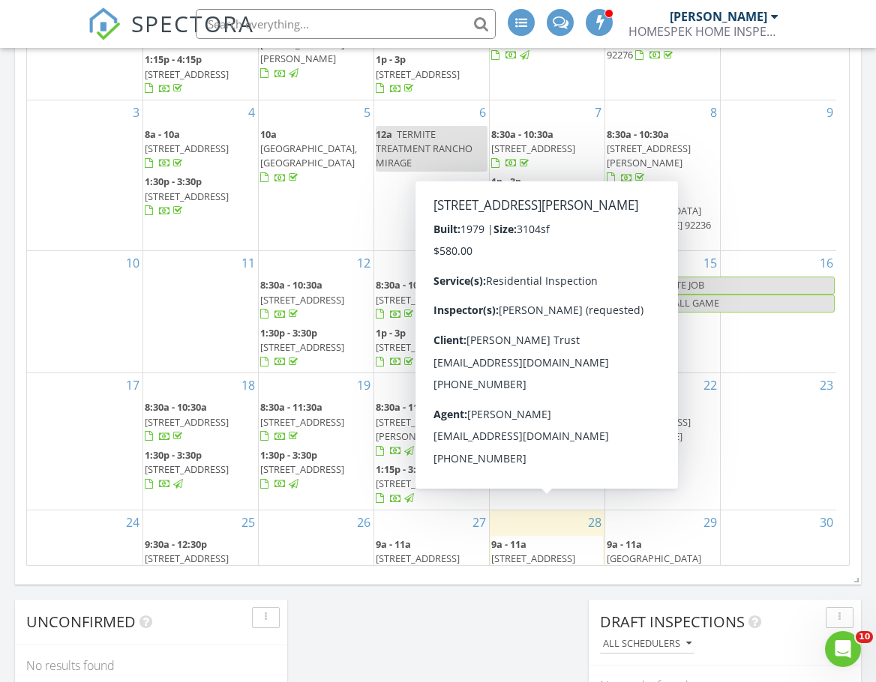
click at [537, 552] on span "[STREET_ADDRESS][PERSON_NAME]" at bounding box center [533, 566] width 84 height 28
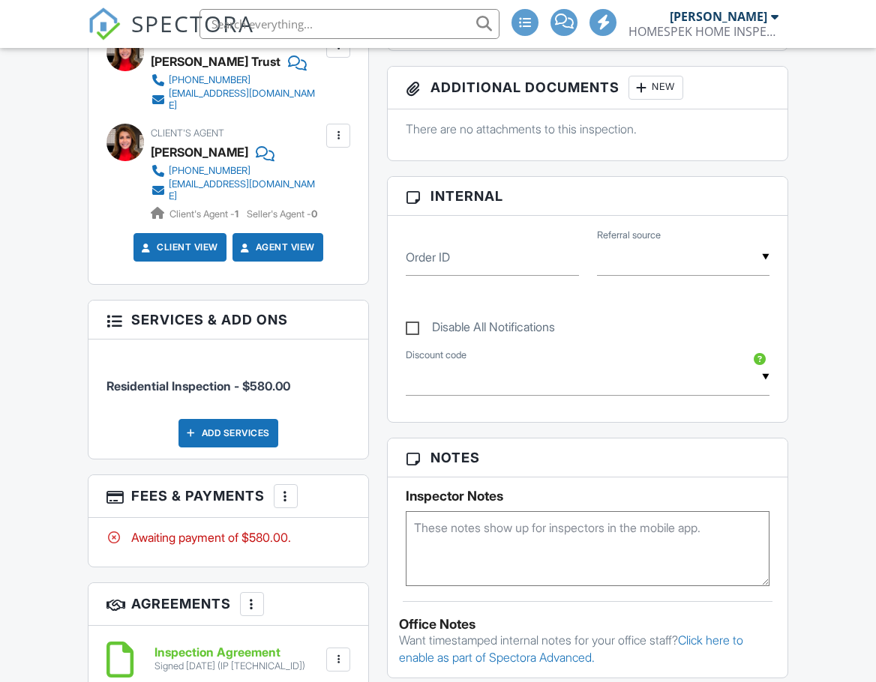
scroll to position [600, 0]
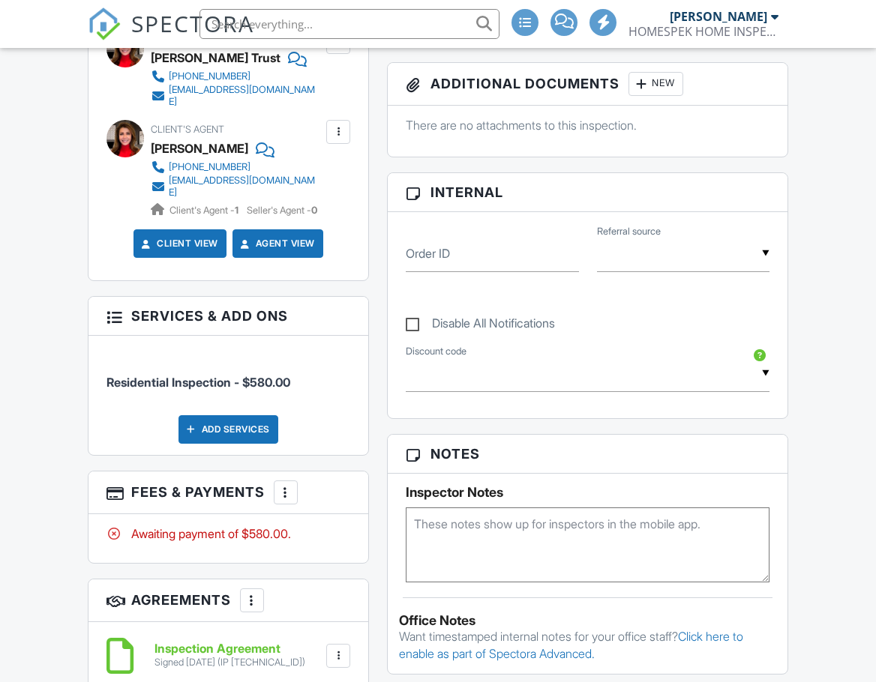
click at [289, 485] on div at bounding box center [285, 492] width 15 height 15
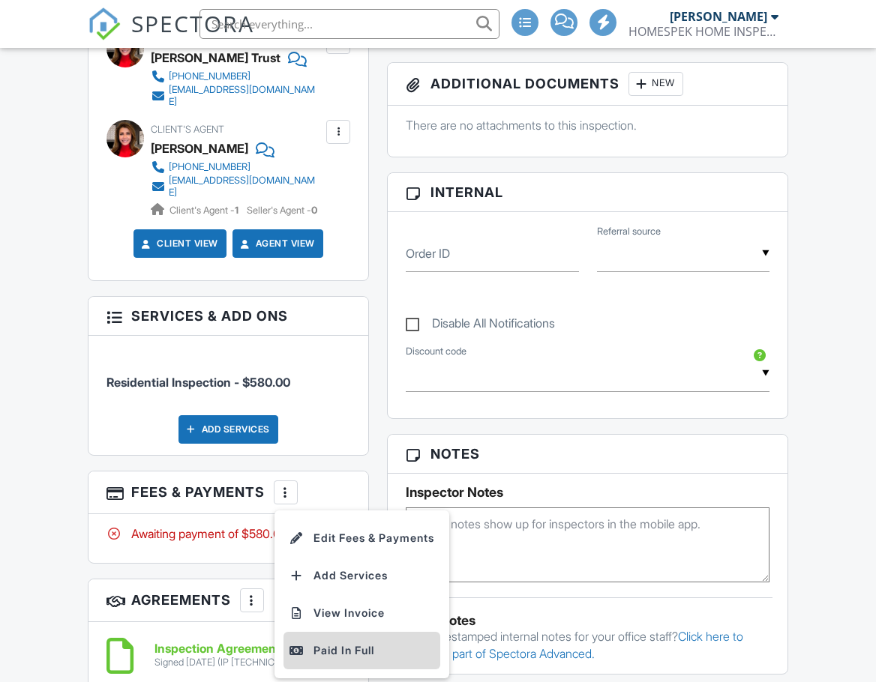
scroll to position [0, 0]
click at [328, 642] on div "Paid In Full" at bounding box center [361, 651] width 145 height 18
